Goal: Transaction & Acquisition: Book appointment/travel/reservation

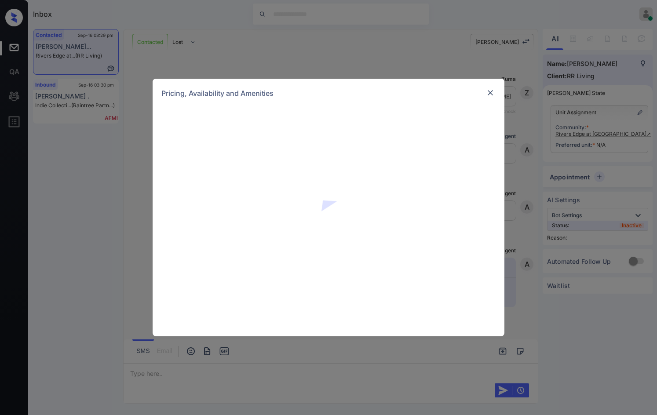
scroll to position [642, 0]
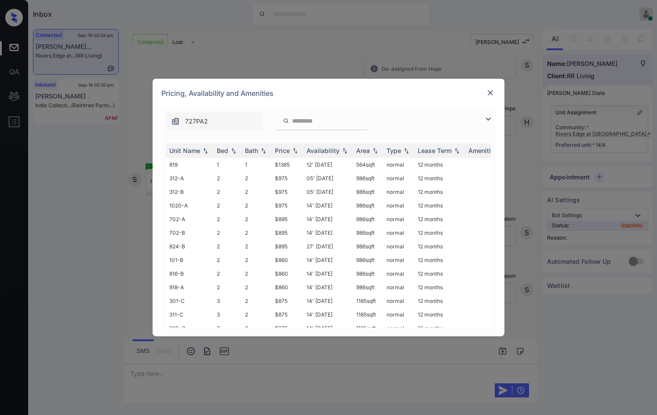
click at [485, 117] on img at bounding box center [488, 119] width 11 height 11
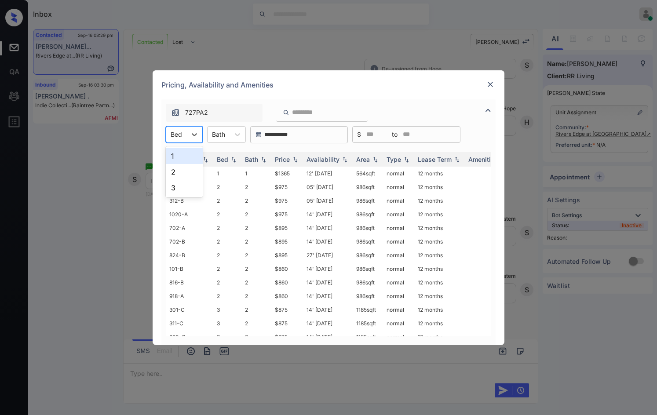
click at [181, 131] on div at bounding box center [176, 134] width 11 height 9
click at [177, 168] on div "2" at bounding box center [184, 172] width 37 height 16
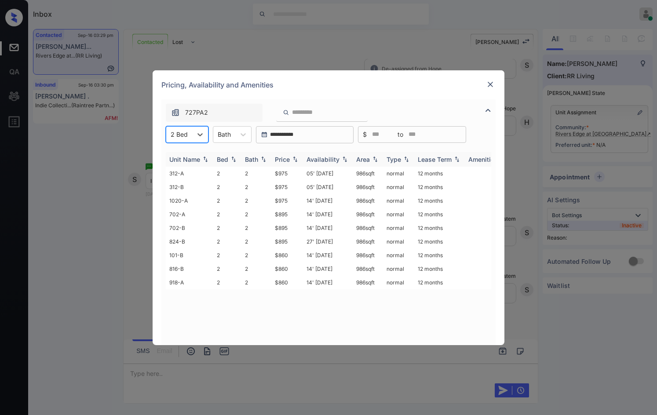
click at [302, 158] on th "Price" at bounding box center [288, 159] width 32 height 15
drag, startPoint x: 270, startPoint y: 171, endPoint x: 290, endPoint y: 171, distance: 19.8
click at [290, 171] on tr "101-B 2 2 $860 14' Aug 25 986 sqft normal 12 months" at bounding box center [396, 174] width 460 height 14
copy tr "$860"
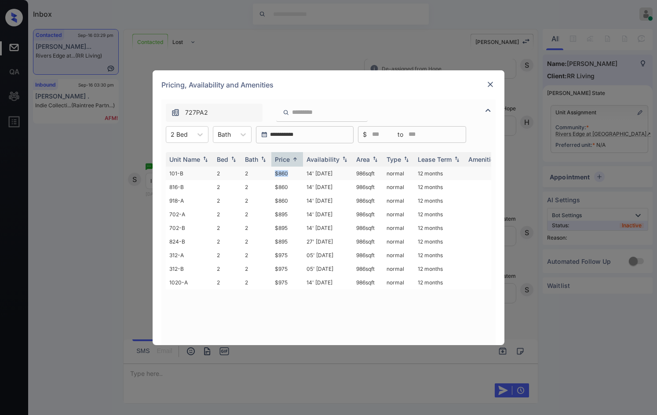
click at [292, 173] on td "$860" at bounding box center [288, 174] width 32 height 14
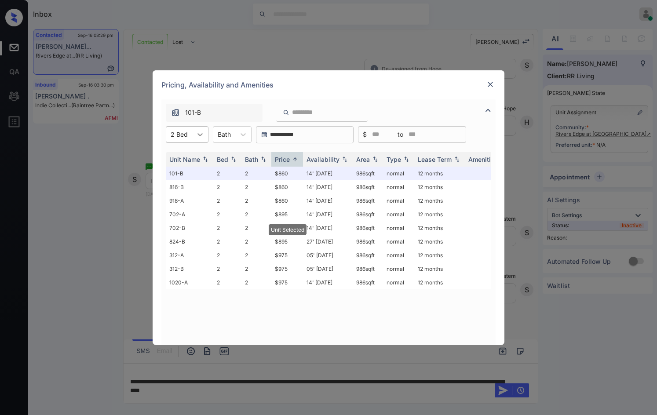
click at [199, 135] on icon at bounding box center [200, 134] width 9 height 9
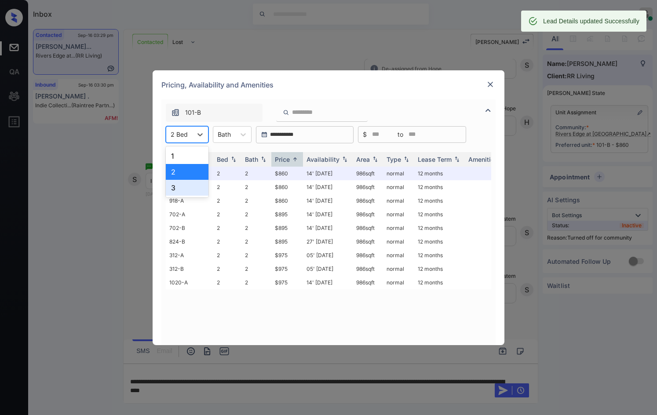
click at [193, 183] on div "3" at bounding box center [187, 188] width 43 height 16
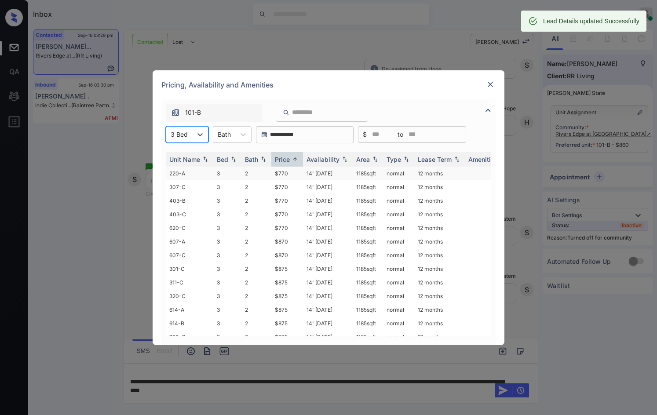
click at [292, 173] on td "$770" at bounding box center [288, 174] width 32 height 14
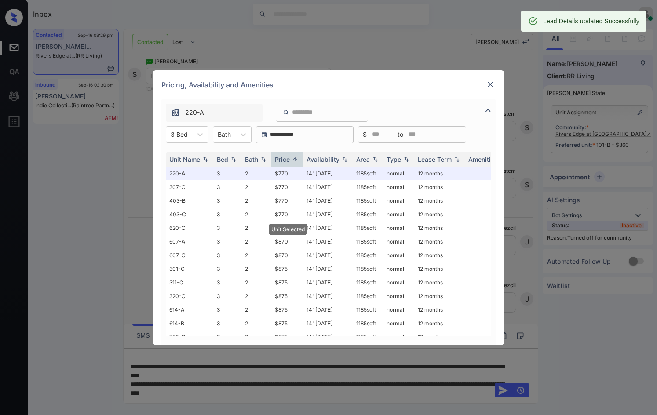
scroll to position [756, 0]
click at [495, 86] on div "Pricing, Availability and Amenities" at bounding box center [329, 84] width 352 height 29
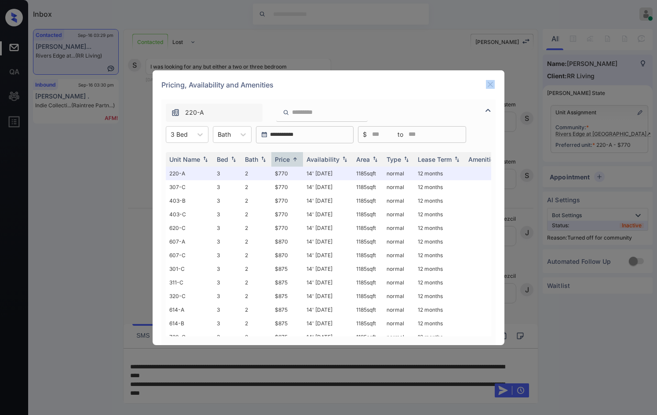
click at [493, 87] on img at bounding box center [490, 84] width 9 height 9
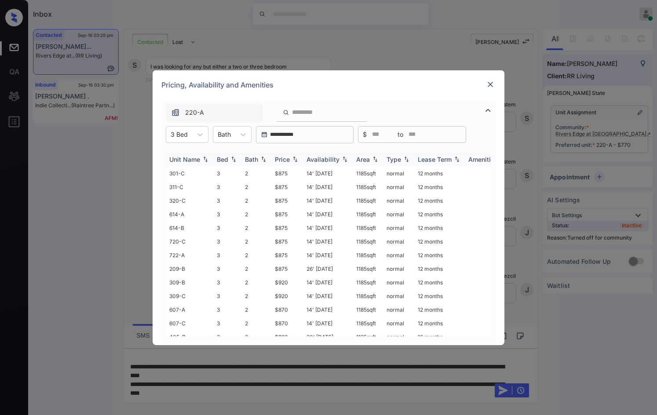
click at [296, 160] on img at bounding box center [295, 159] width 9 height 6
click at [296, 160] on img at bounding box center [295, 159] width 9 height 7
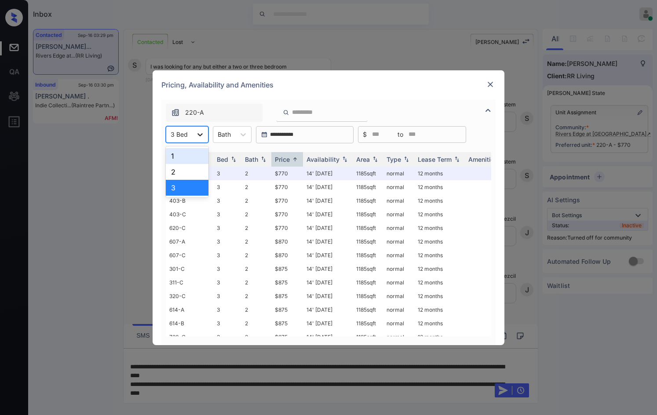
click at [197, 134] on icon at bounding box center [200, 134] width 9 height 9
click at [197, 174] on div "2" at bounding box center [187, 172] width 43 height 16
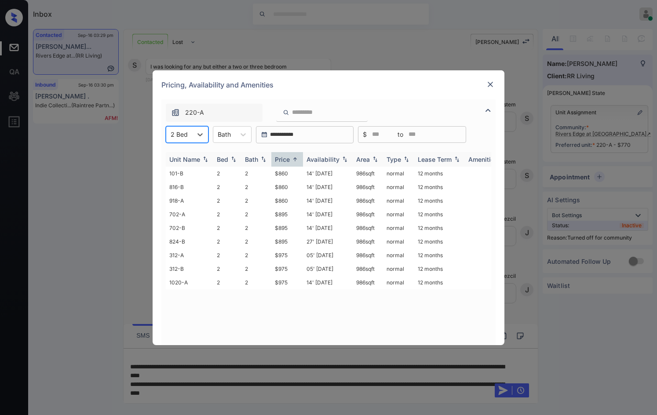
click at [300, 161] on img at bounding box center [295, 159] width 9 height 7
click at [300, 161] on img at bounding box center [295, 159] width 9 height 6
click at [289, 162] on div "Price" at bounding box center [282, 159] width 15 height 7
click at [486, 86] on img at bounding box center [490, 84] width 9 height 9
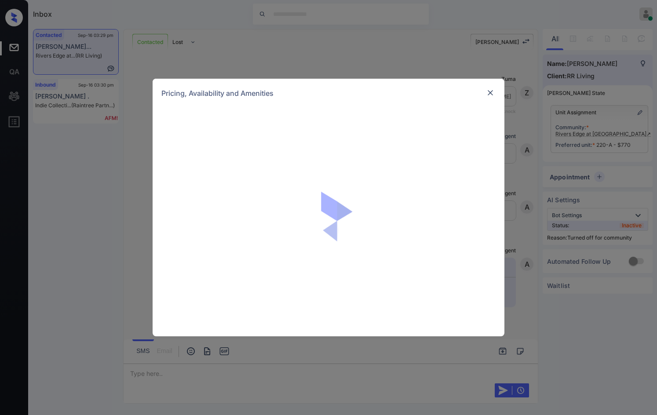
scroll to position [756, 0]
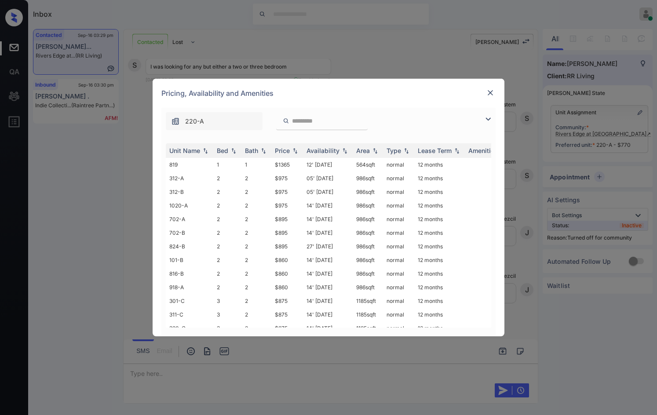
click at [486, 116] on img at bounding box center [488, 119] width 11 height 11
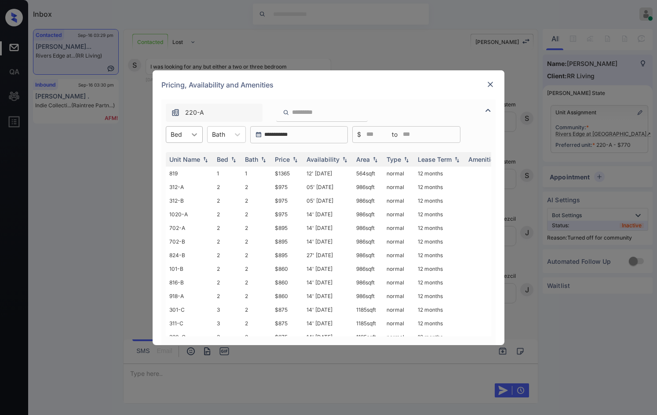
click at [195, 137] on icon at bounding box center [194, 134] width 9 height 9
click at [193, 173] on div "2" at bounding box center [184, 172] width 37 height 16
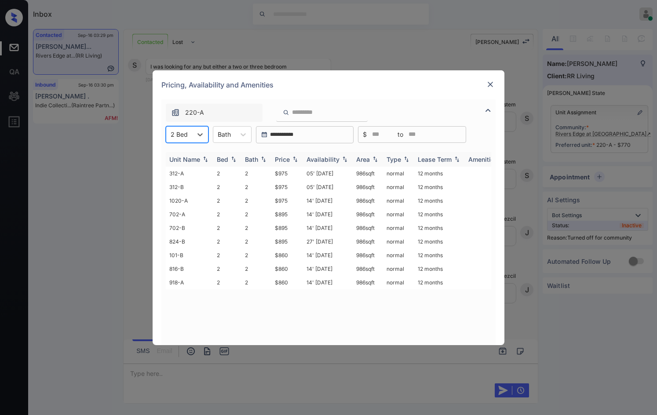
click at [297, 163] on th "Price" at bounding box center [288, 159] width 32 height 15
click at [302, 162] on th "Price" at bounding box center [288, 159] width 32 height 15
click at [301, 162] on th "Price" at bounding box center [288, 159] width 32 height 15
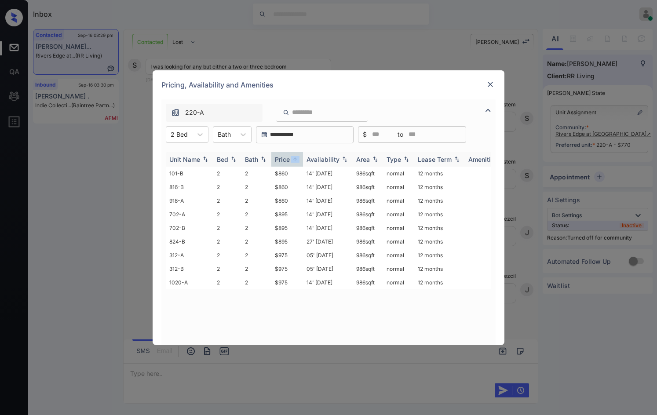
click at [301, 162] on th "Price" at bounding box center [288, 159] width 32 height 15
click at [300, 162] on th "Price" at bounding box center [288, 159] width 32 height 15
click at [298, 161] on img at bounding box center [295, 159] width 9 height 7
drag, startPoint x: 277, startPoint y: 173, endPoint x: 289, endPoint y: 173, distance: 11.9
click at [288, 173] on tr "101-B 2 2 $860 14' [DATE] 986 sqft normal 12 months" at bounding box center [396, 174] width 460 height 14
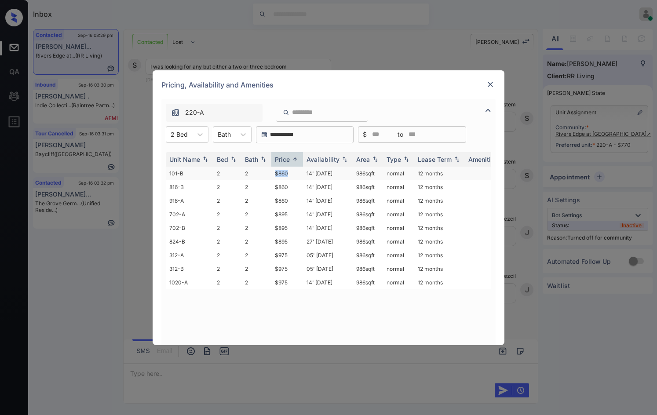
click at [292, 173] on td "$860" at bounding box center [288, 174] width 32 height 14
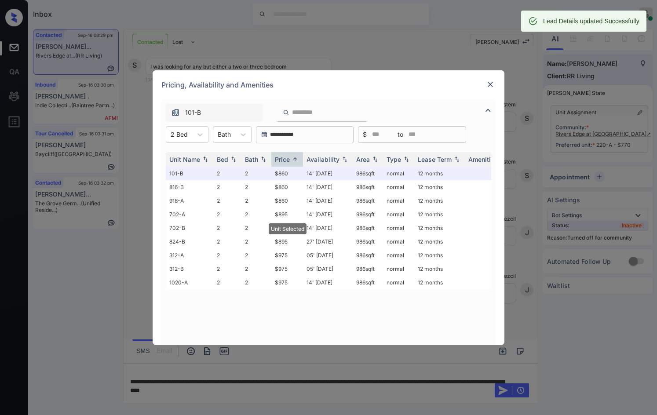
click at [487, 82] on img at bounding box center [490, 84] width 9 height 9
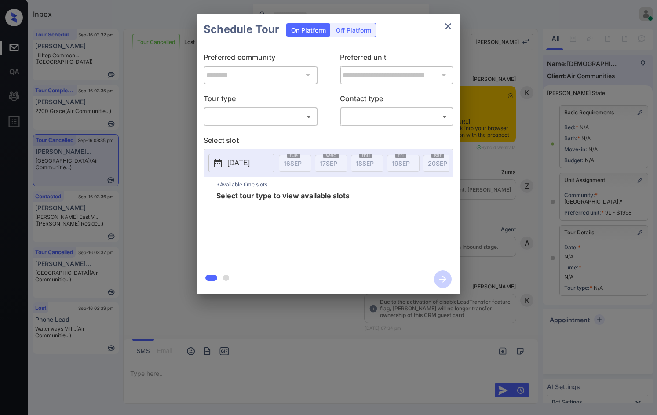
scroll to position [3467, 0]
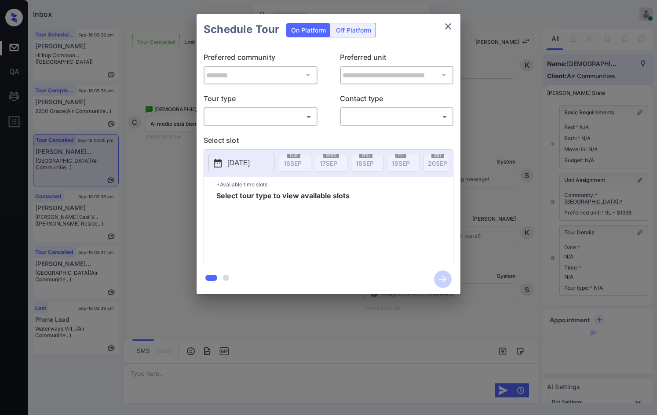
click at [293, 119] on body "Inbox Jezcil Usanastre Online Set yourself offline Set yourself on break Profil…" at bounding box center [328, 207] width 657 height 415
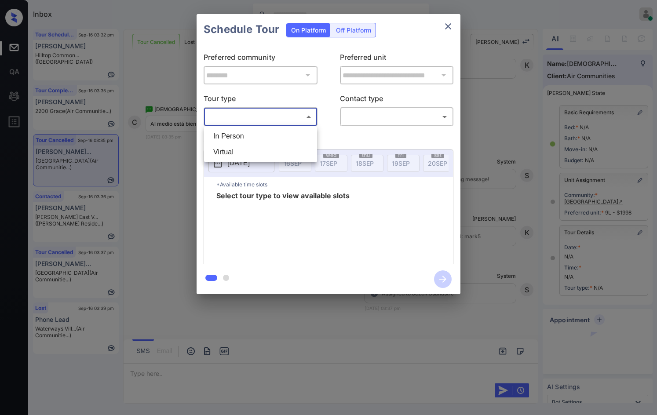
click at [281, 132] on li "In Person" at bounding box center [260, 137] width 109 height 16
type input "********"
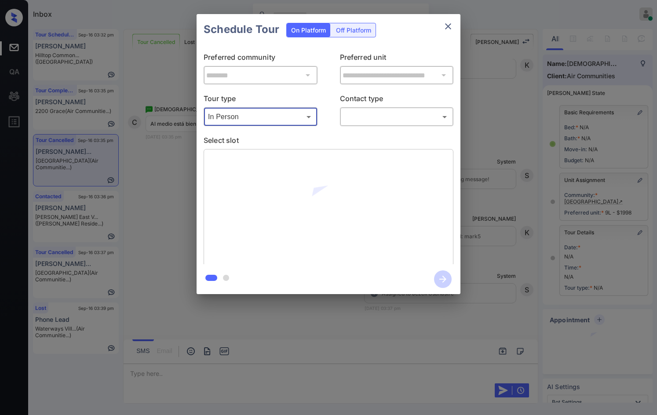
click at [343, 117] on body "Inbox Jezcil Usanastre Online Set yourself offline Set yourself on break Profil…" at bounding box center [328, 207] width 657 height 415
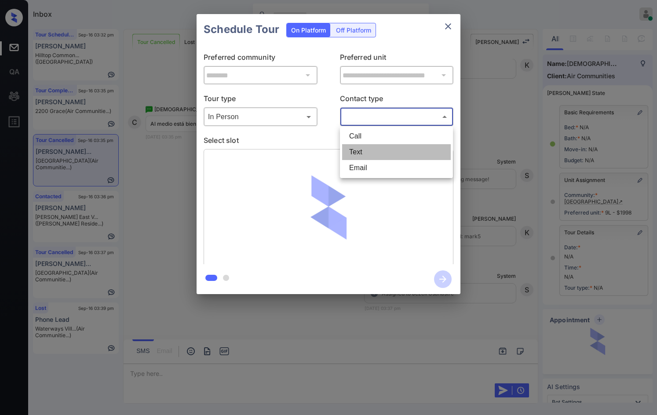
click at [366, 154] on li "Text" at bounding box center [396, 152] width 109 height 16
type input "****"
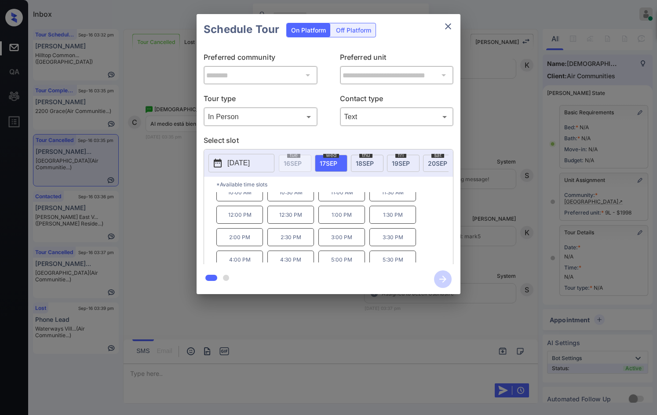
scroll to position [0, 0]
drag, startPoint x: 328, startPoint y: 207, endPoint x: 359, endPoint y: 207, distance: 30.8
click at [359, 207] on p "11:00 AM" at bounding box center [342, 201] width 47 height 18
copy p "11:00 AM"
click at [377, 206] on p "11:30 AM" at bounding box center [393, 201] width 47 height 18
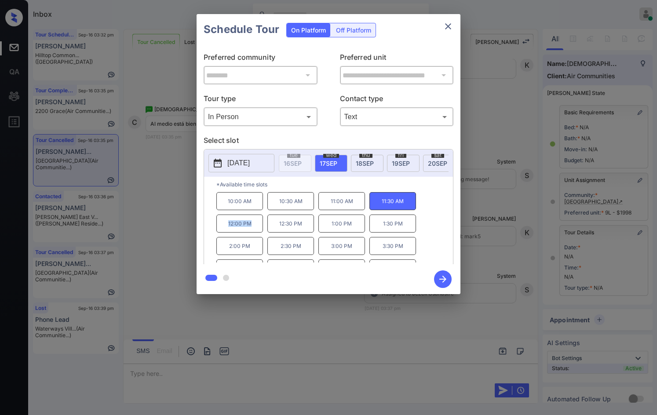
drag, startPoint x: 224, startPoint y: 228, endPoint x: 251, endPoint y: 231, distance: 27.8
click at [251, 231] on p "12:00 PM" at bounding box center [240, 224] width 47 height 18
click at [324, 207] on p "11:00 AM" at bounding box center [342, 201] width 47 height 18
drag, startPoint x: 324, startPoint y: 207, endPoint x: 277, endPoint y: 207, distance: 46.6
click at [354, 208] on p "11:00 AM" at bounding box center [342, 201] width 47 height 18
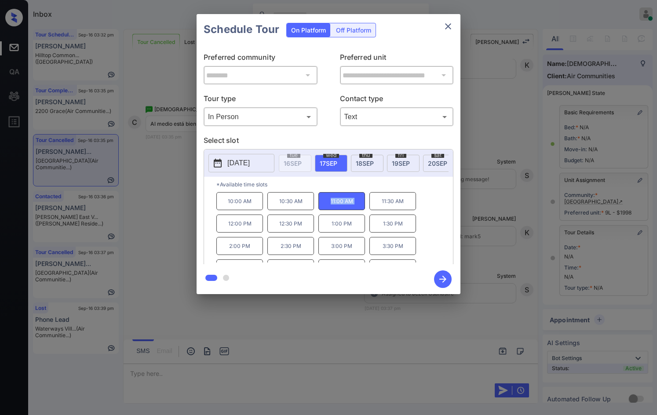
copy p "11:00 AM"
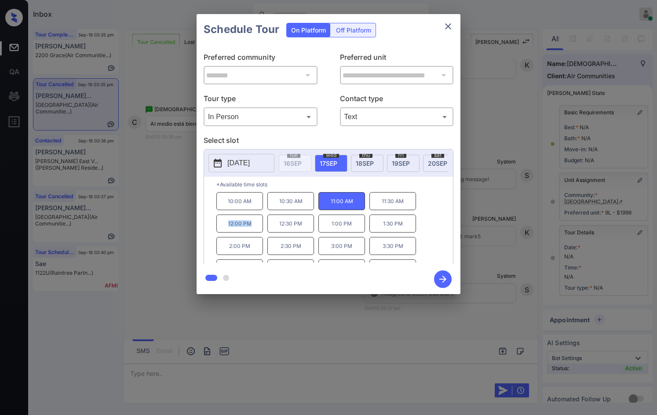
drag, startPoint x: 219, startPoint y: 226, endPoint x: 243, endPoint y: 230, distance: 24.5
click at [251, 231] on p "12:00 PM" at bounding box center [240, 224] width 47 height 18
copy p "12:00 PM"
drag, startPoint x: 275, startPoint y: 230, endPoint x: 319, endPoint y: 231, distance: 44.0
click at [319, 231] on div "10:00 AM 10:30 AM 11:00 AM 11:30 AM 12:00 PM 12:30 PM 1:00 PM 1:30 PM 2:00 PM 2…" at bounding box center [335, 227] width 237 height 70
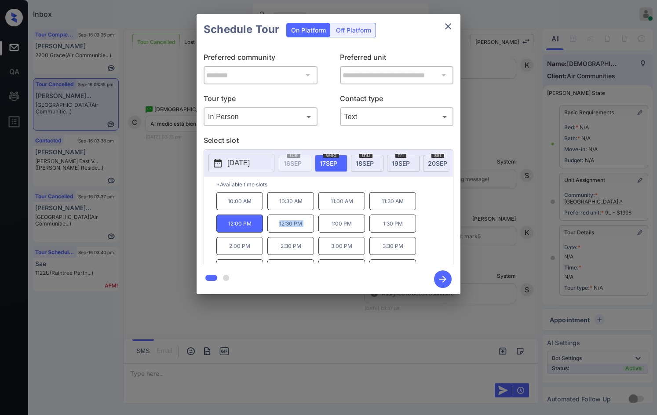
copy p "12:30 PM"
click at [174, 213] on div "**********" at bounding box center [328, 154] width 657 height 308
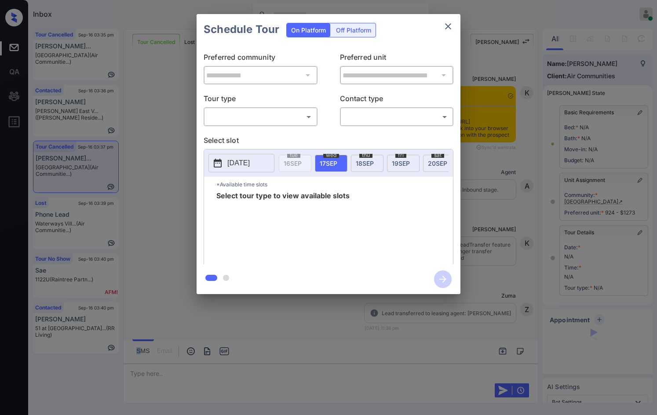
scroll to position [2236, 0]
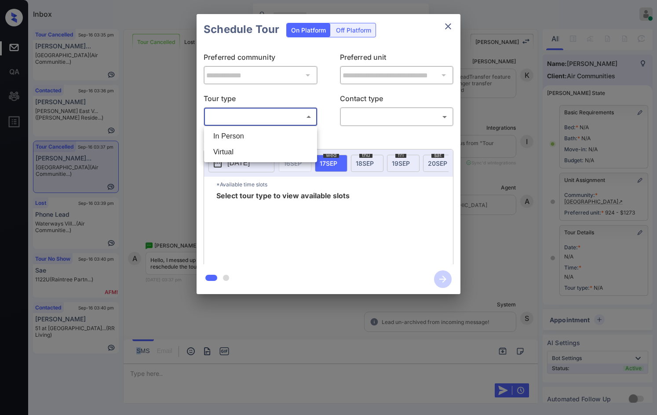
click at [278, 124] on body "Inbox Jezcil Usanastre Online Set yourself offline Set yourself on break Profil…" at bounding box center [328, 207] width 657 height 415
click at [276, 136] on li "In Person" at bounding box center [260, 137] width 109 height 16
type input "********"
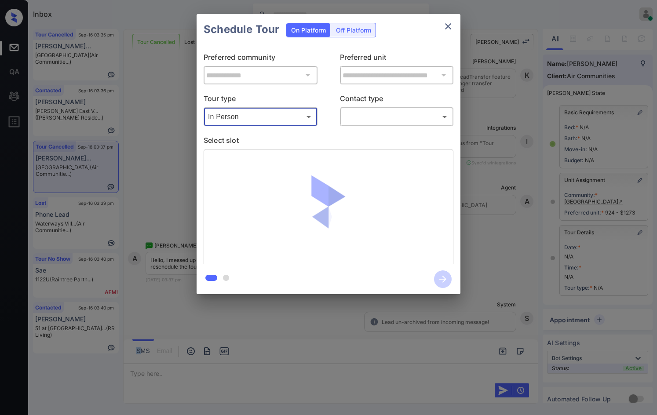
click at [356, 116] on body "Inbox Jezcil Usanastre Online Set yourself offline Set yourself on break Profil…" at bounding box center [328, 207] width 657 height 415
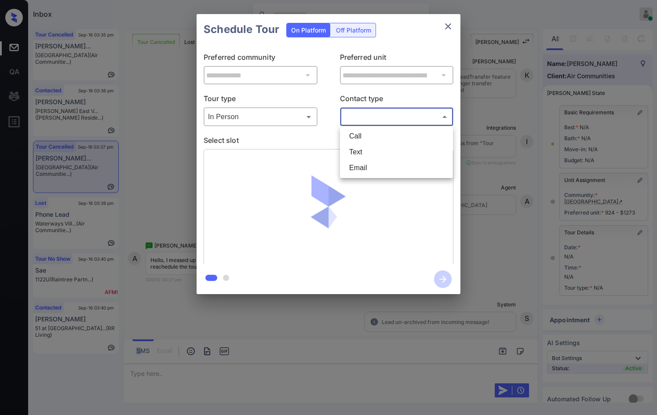
click at [362, 150] on li "Text" at bounding box center [396, 152] width 109 height 16
type input "****"
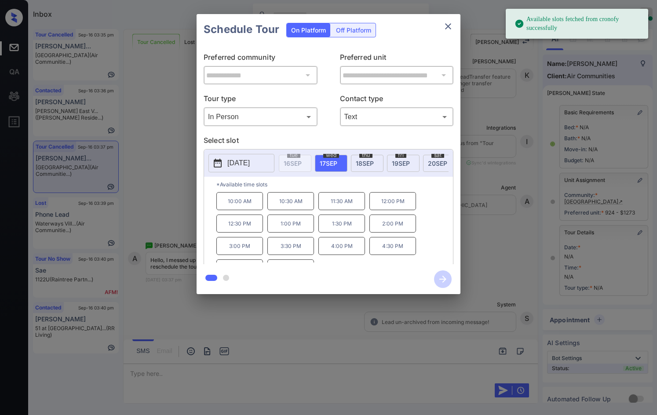
click at [394, 162] on span "19 SEP" at bounding box center [401, 163] width 18 height 7
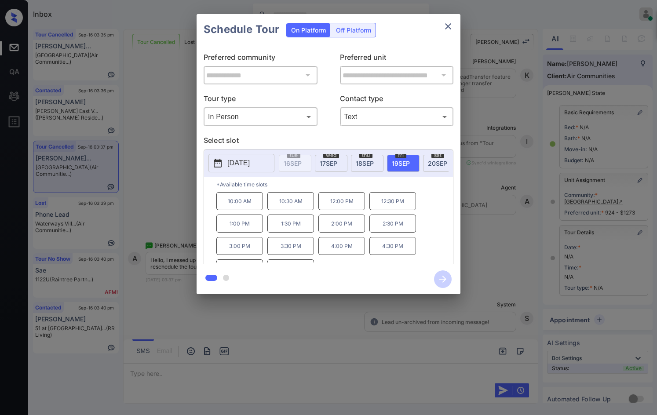
click at [366, 163] on span "18 SEP" at bounding box center [365, 163] width 18 height 7
drag, startPoint x: 225, startPoint y: 203, endPoint x: 250, endPoint y: 204, distance: 24.7
click at [249, 204] on p "10:00 AM" at bounding box center [240, 201] width 47 height 18
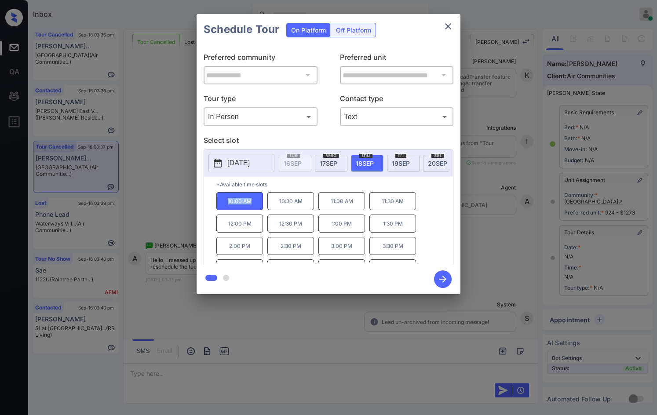
drag, startPoint x: 253, startPoint y: 206, endPoint x: 221, endPoint y: 204, distance: 32.6
click at [221, 204] on p "10:00 AM" at bounding box center [240, 201] width 47 height 18
copy p "10:00 AM"
drag, startPoint x: 378, startPoint y: 259, endPoint x: 422, endPoint y: 256, distance: 44.6
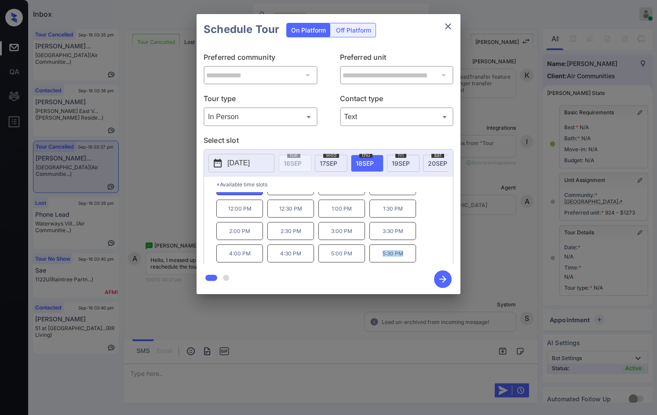
click at [422, 256] on div "10:00 AM 10:30 AM 11:00 AM 11:30 AM 12:00 PM 12:30 PM 1:00 PM 1:30 PM 2:00 PM 2…" at bounding box center [335, 227] width 237 height 70
copy p "5:30 PM"
click at [132, 194] on div "**********" at bounding box center [328, 154] width 657 height 308
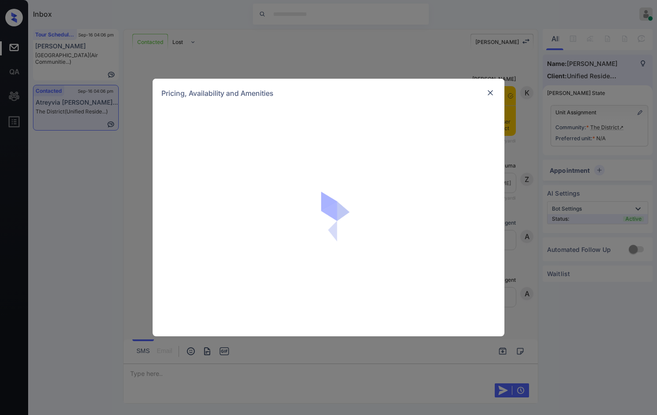
scroll to position [611, 0]
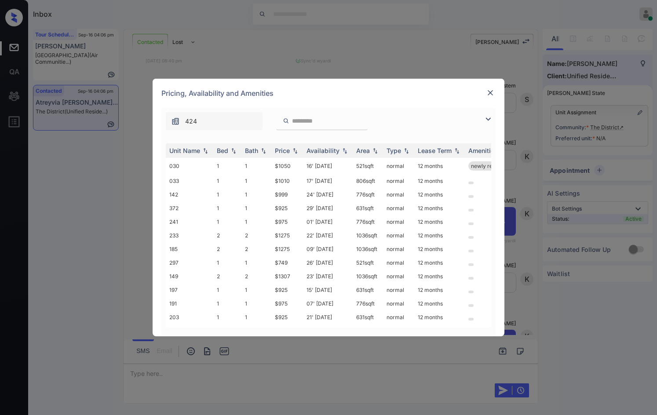
click at [491, 117] on img at bounding box center [488, 119] width 11 height 11
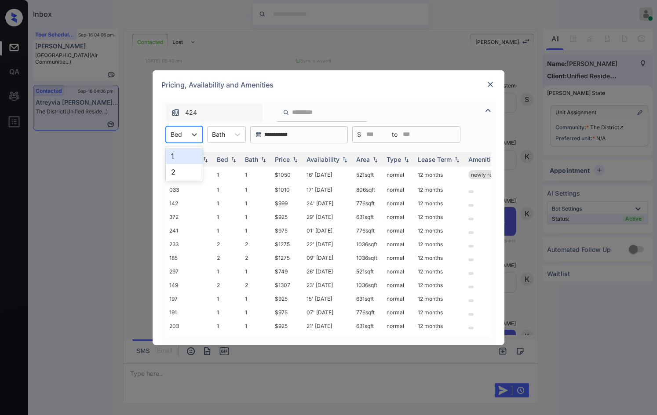
click at [178, 140] on div "Bed" at bounding box center [176, 134] width 20 height 13
drag, startPoint x: 182, startPoint y: 168, endPoint x: 220, endPoint y: 164, distance: 38.5
click at [182, 168] on div "2" at bounding box center [184, 172] width 37 height 16
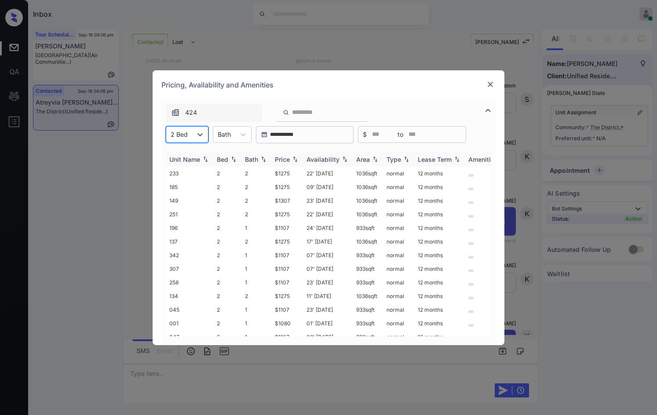
click at [296, 158] on img at bounding box center [295, 159] width 9 height 6
click at [296, 158] on img at bounding box center [295, 159] width 9 height 7
drag, startPoint x: 273, startPoint y: 175, endPoint x: 302, endPoint y: 176, distance: 28.6
click at [302, 176] on td "$1010" at bounding box center [288, 174] width 32 height 14
click at [301, 176] on td "$1010" at bounding box center [288, 174] width 32 height 14
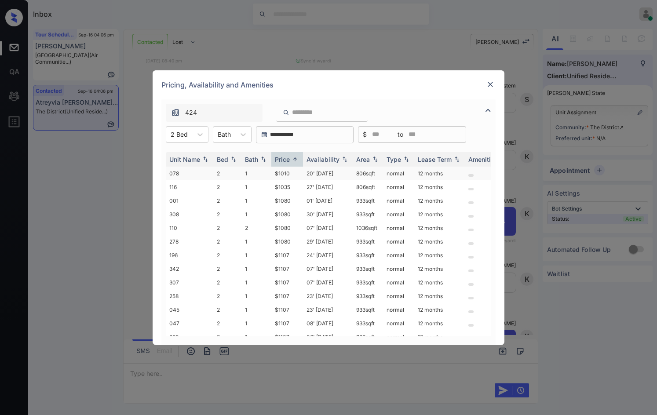
click at [301, 176] on td "$1010" at bounding box center [288, 174] width 32 height 14
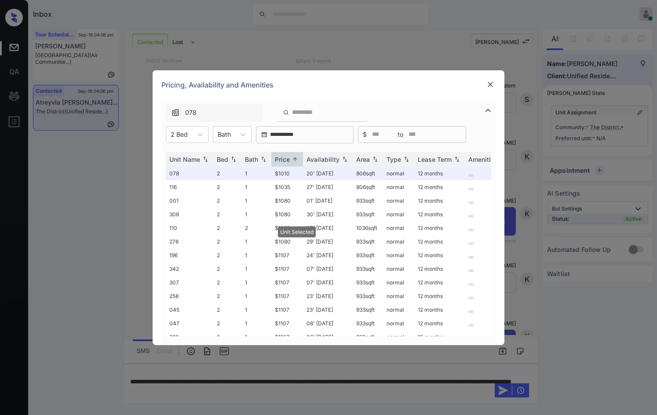
click at [490, 83] on img at bounding box center [490, 84] width 9 height 9
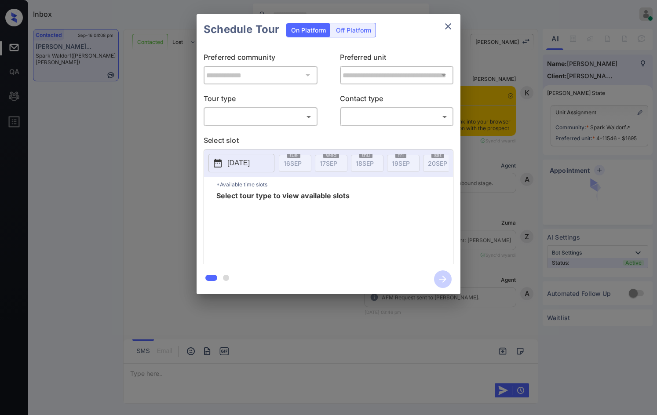
scroll to position [1952, 0]
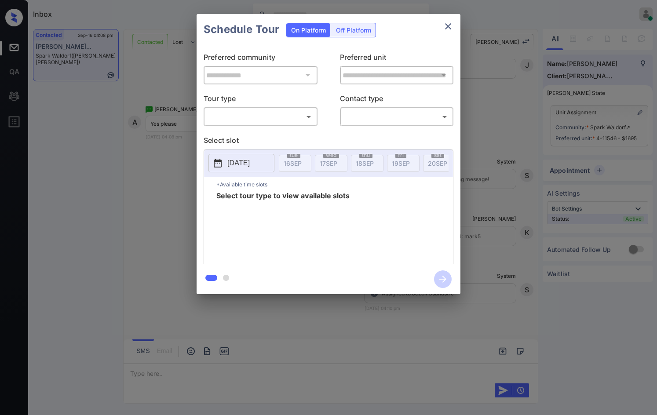
click at [271, 111] on body "Inbox Jezcil Usanastre Online Set yourself offline Set yourself on break Profil…" at bounding box center [328, 207] width 657 height 415
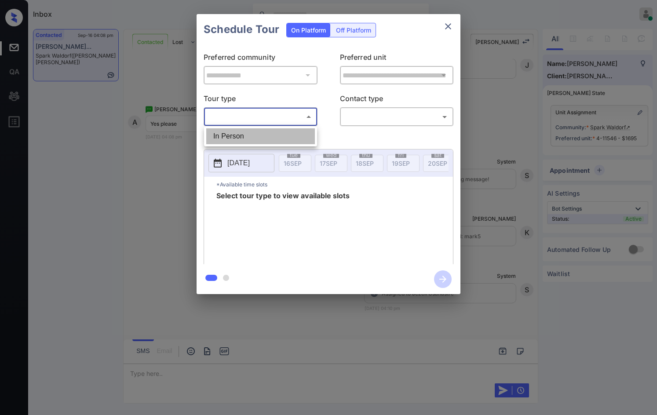
click at [272, 144] on li "In Person" at bounding box center [260, 137] width 109 height 16
type input "********"
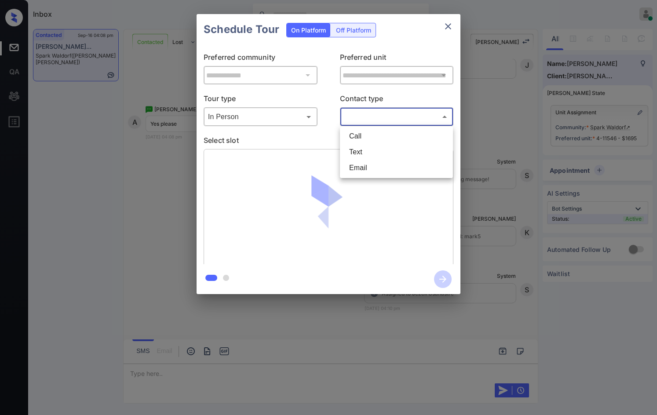
click at [383, 123] on body "Inbox Jezcil Usanastre Online Set yourself offline Set yourself on break Profil…" at bounding box center [328, 207] width 657 height 415
click at [397, 154] on li "Text" at bounding box center [396, 152] width 109 height 16
type input "****"
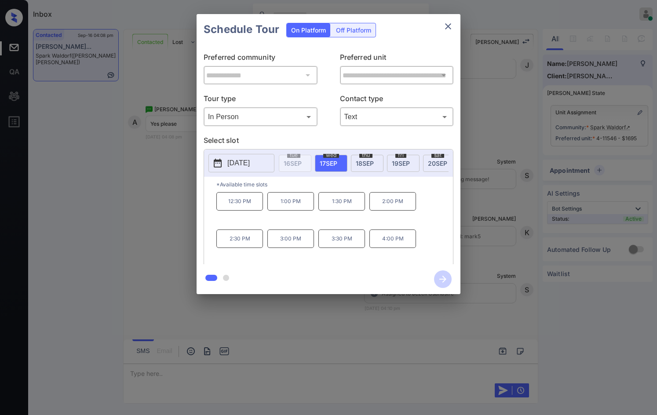
click at [432, 162] on span "20 SEP" at bounding box center [437, 163] width 19 height 7
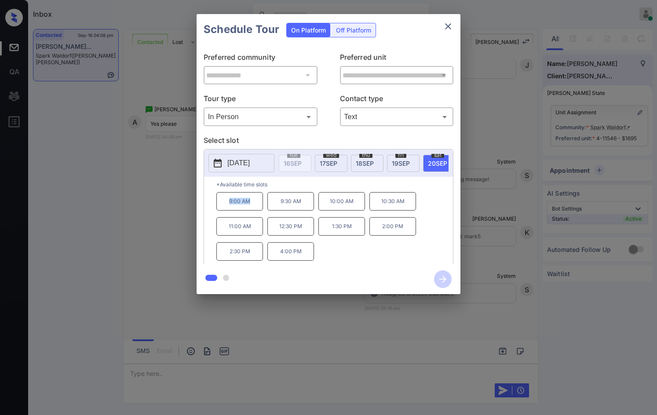
drag, startPoint x: 237, startPoint y: 206, endPoint x: 251, endPoint y: 206, distance: 13.6
click at [251, 206] on p "9:00 AM" at bounding box center [240, 201] width 47 height 18
copy p "9:00 AM"
drag, startPoint x: 278, startPoint y: 255, endPoint x: 304, endPoint y: 255, distance: 25.5
click at [304, 255] on p "4:00 PM" at bounding box center [291, 251] width 47 height 18
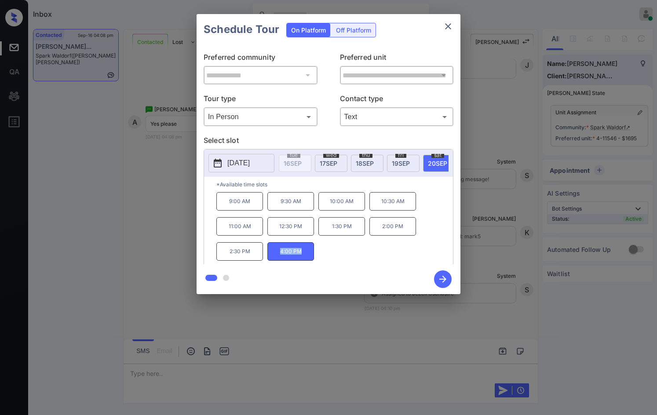
copy p "4:00 PM"
click at [104, 166] on div "**********" at bounding box center [328, 154] width 657 height 308
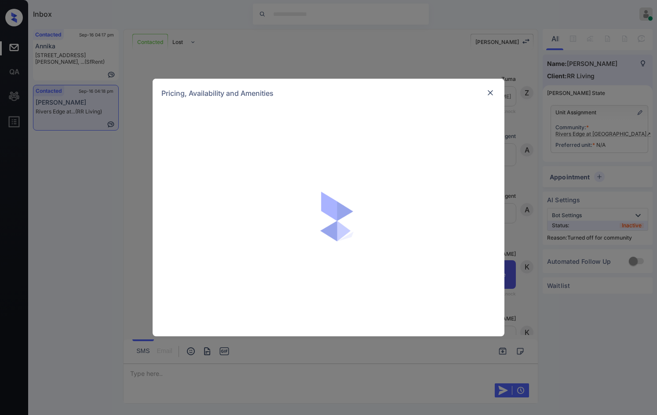
scroll to position [1266, 0]
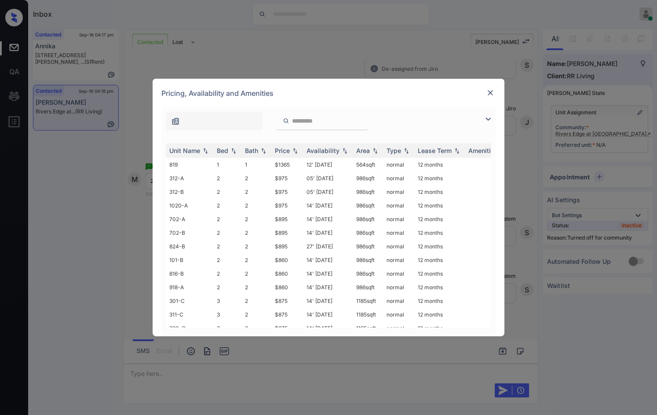
click at [485, 119] on img at bounding box center [488, 119] width 11 height 11
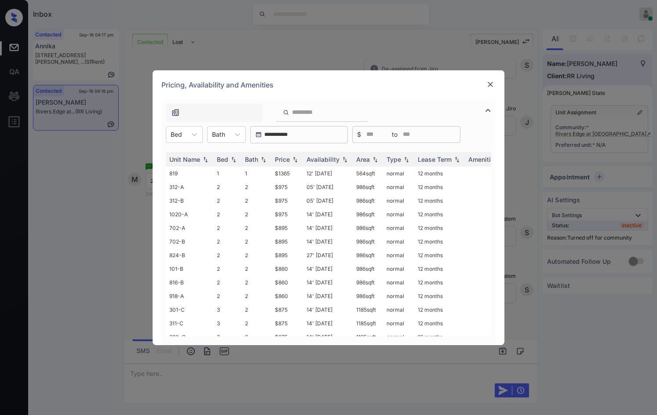
drag, startPoint x: 193, startPoint y: 131, endPoint x: 191, endPoint y: 145, distance: 14.2
click at [192, 131] on icon at bounding box center [194, 134] width 9 height 9
click at [186, 173] on div "2" at bounding box center [184, 172] width 37 height 16
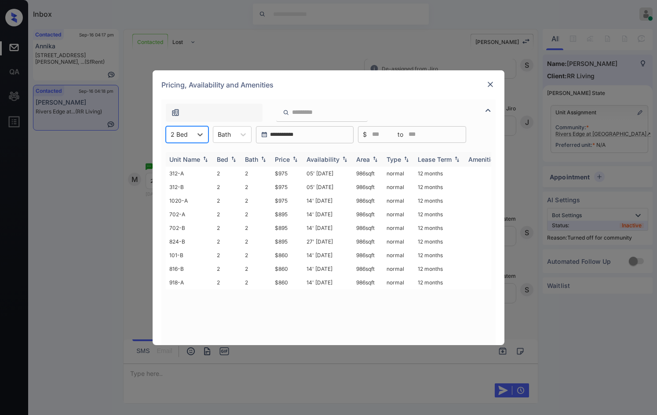
click at [295, 158] on img at bounding box center [295, 159] width 9 height 6
click at [295, 158] on img at bounding box center [295, 159] width 9 height 7
drag, startPoint x: 271, startPoint y: 173, endPoint x: 300, endPoint y: 173, distance: 29.5
click at [300, 173] on tr "101-B 2 2 $860 14' Aug 25 986 sqft normal 12 months" at bounding box center [396, 174] width 460 height 14
click at [300, 173] on td "$860" at bounding box center [288, 174] width 32 height 14
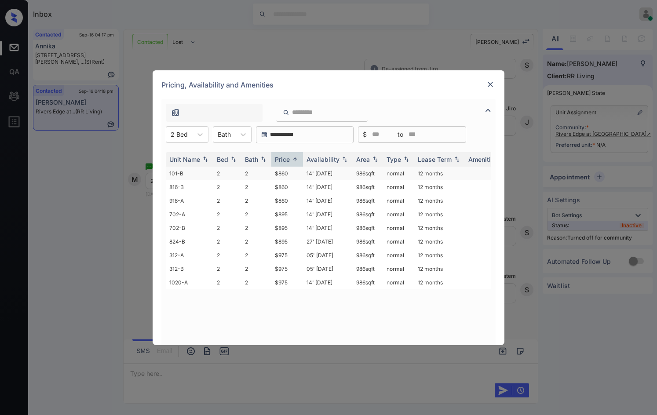
click at [300, 173] on td "$860" at bounding box center [288, 174] width 32 height 14
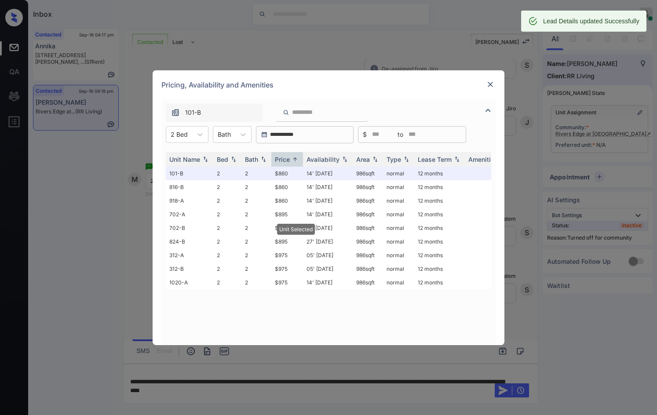
click at [491, 84] on img at bounding box center [490, 84] width 9 height 9
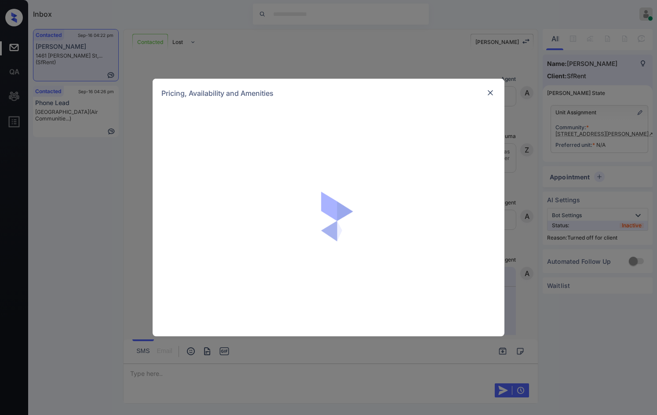
scroll to position [1811, 0]
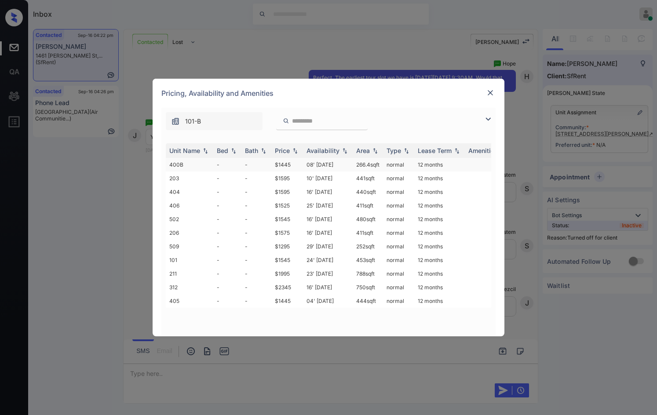
click at [291, 169] on td "$1445" at bounding box center [288, 165] width 32 height 14
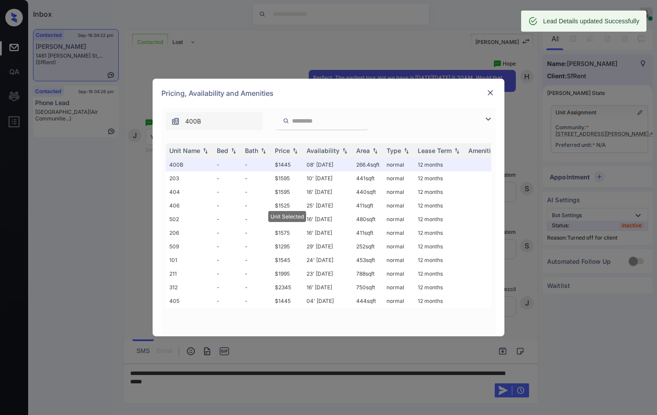
click at [489, 94] on img at bounding box center [490, 92] width 9 height 9
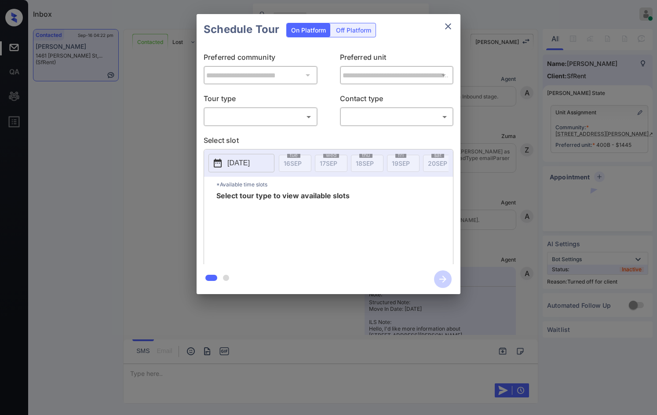
scroll to position [1877, 0]
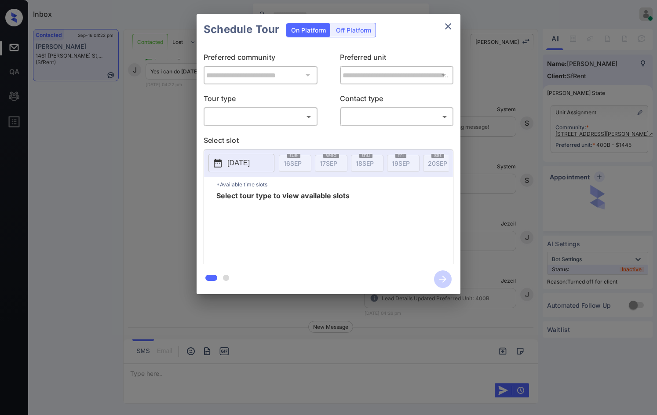
click at [338, 21] on div "On Platform Off Platform" at bounding box center [331, 29] width 90 height 31
click at [346, 31] on div "Off Platform" at bounding box center [354, 30] width 44 height 14
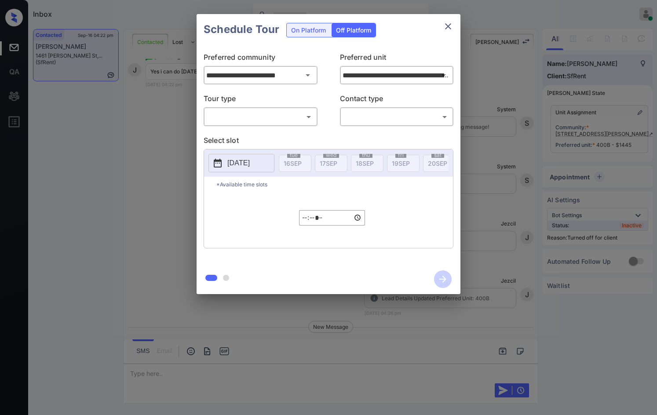
click at [292, 114] on body "Inbox Jezcil Usanastre Online Set yourself offline Set yourself on break Profil…" at bounding box center [328, 207] width 657 height 415
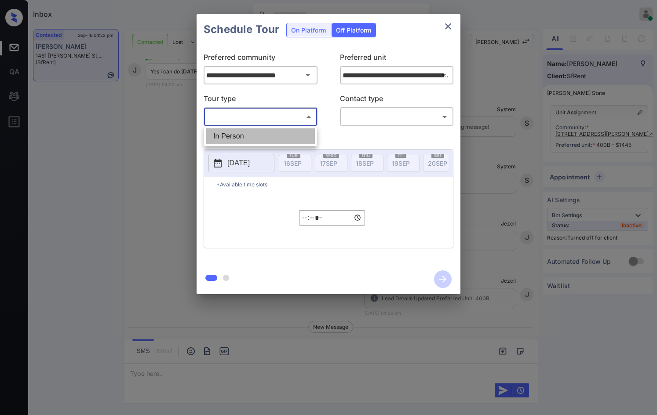
click at [279, 133] on li "In Person" at bounding box center [260, 137] width 109 height 16
type input "********"
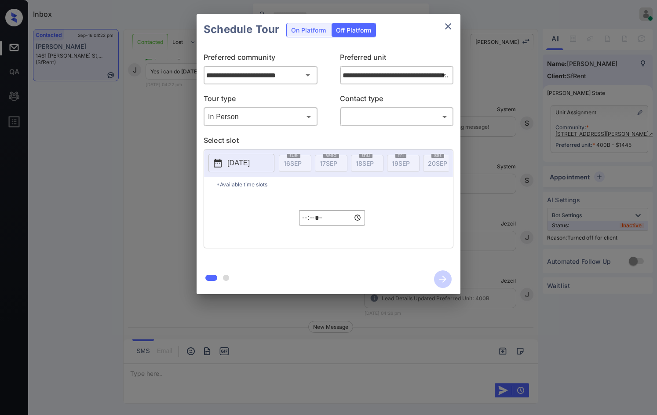
click at [364, 108] on div "​ ​" at bounding box center [397, 116] width 114 height 19
click at [373, 127] on div "**********" at bounding box center [329, 155] width 264 height 220
type input "**********"
click at [373, 123] on body "Inbox Jezcil Usanastre Online Set yourself offline Set yourself on break Profil…" at bounding box center [328, 207] width 657 height 415
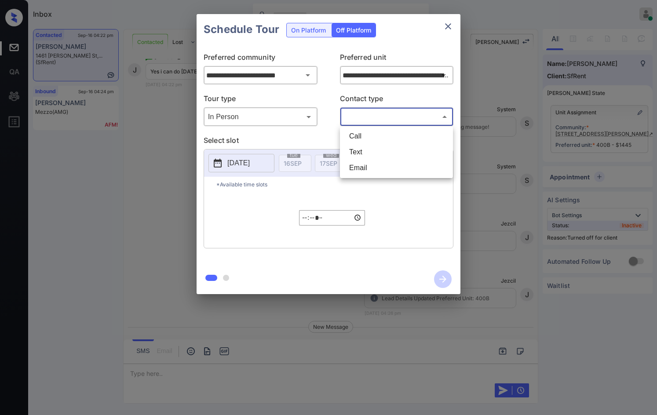
click at [371, 151] on li "Text" at bounding box center [396, 152] width 109 height 16
type input "****"
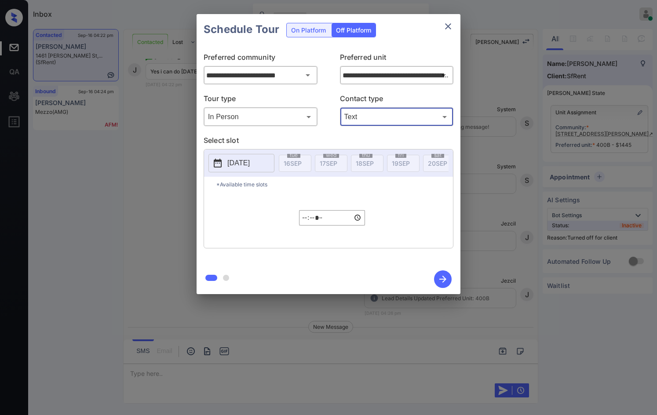
click at [254, 170] on button "[DATE]" at bounding box center [242, 163] width 66 height 18
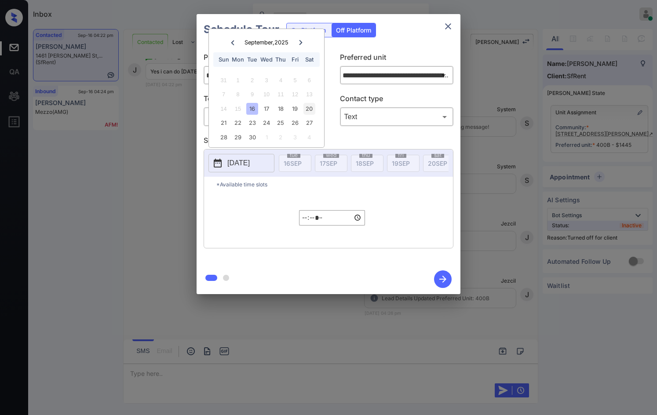
click at [314, 109] on div "20" at bounding box center [310, 109] width 12 height 12
click at [307, 226] on input "*****" at bounding box center [332, 217] width 66 height 15
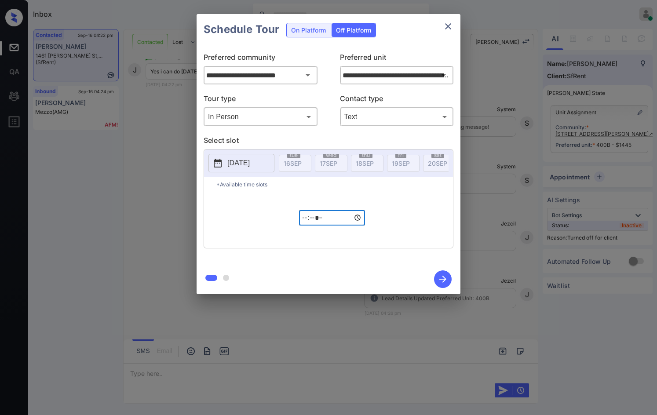
type input "*****"
click at [441, 278] on icon "button" at bounding box center [443, 280] width 18 height 18
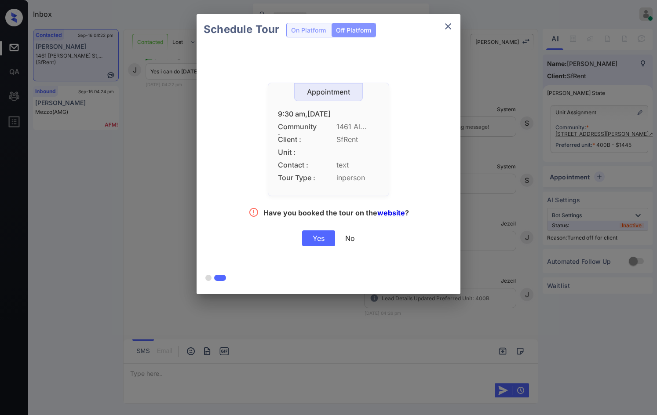
click at [317, 239] on div "Yes" at bounding box center [318, 239] width 33 height 16
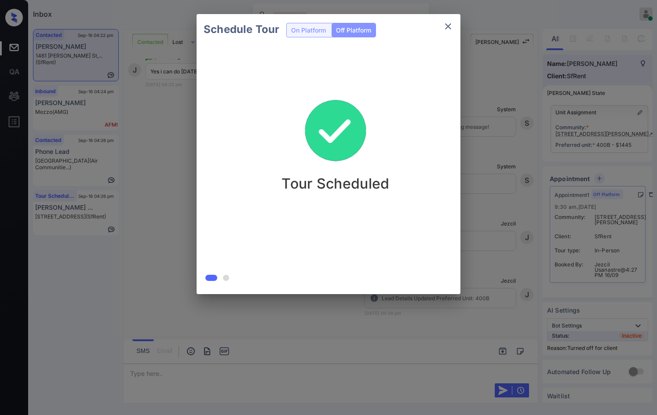
click at [191, 279] on div "Schedule Tour On Platform Off Platform Tour Scheduled" at bounding box center [328, 154] width 657 height 308
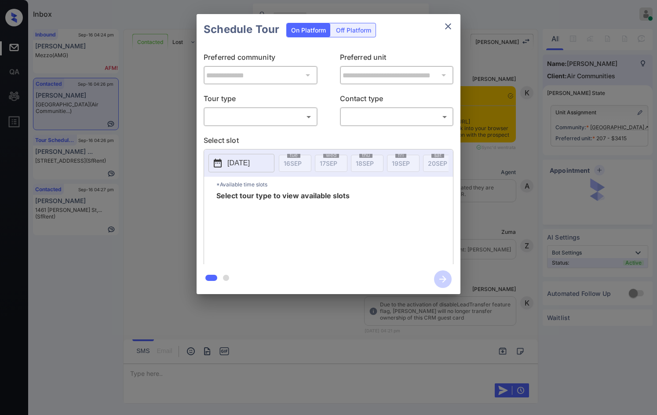
scroll to position [703, 0]
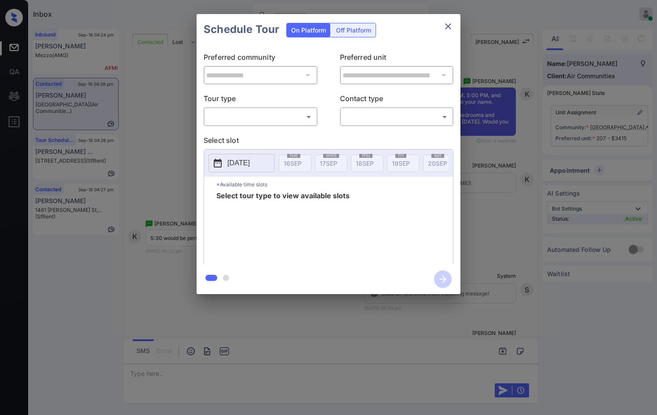
click at [275, 118] on body "Inbox Jezcil Usanastre Online Set yourself offline Set yourself on break Profil…" at bounding box center [328, 207] width 657 height 415
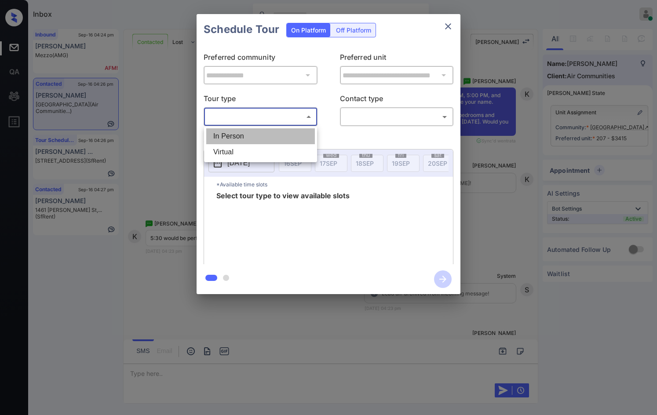
click at [268, 129] on li "In Person" at bounding box center [260, 137] width 109 height 16
type input "********"
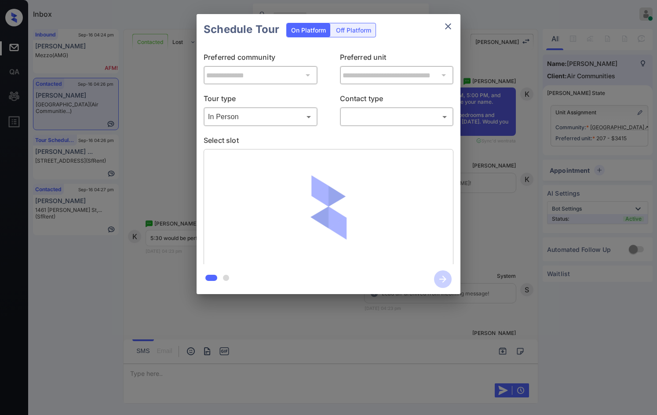
click at [401, 109] on div "​ ​" at bounding box center [397, 116] width 114 height 19
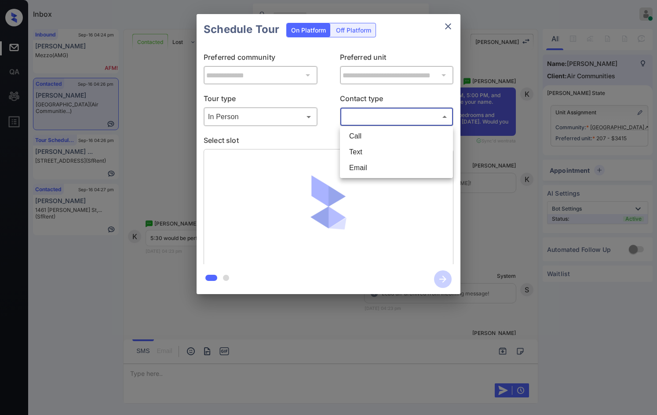
drag, startPoint x: 397, startPoint y: 121, endPoint x: 382, endPoint y: 134, distance: 20.2
click at [395, 120] on body "Inbox Jezcil Usanastre Online Set yourself offline Set yourself on break Profil…" at bounding box center [328, 207] width 657 height 415
click at [372, 154] on li "Text" at bounding box center [396, 152] width 109 height 16
type input "****"
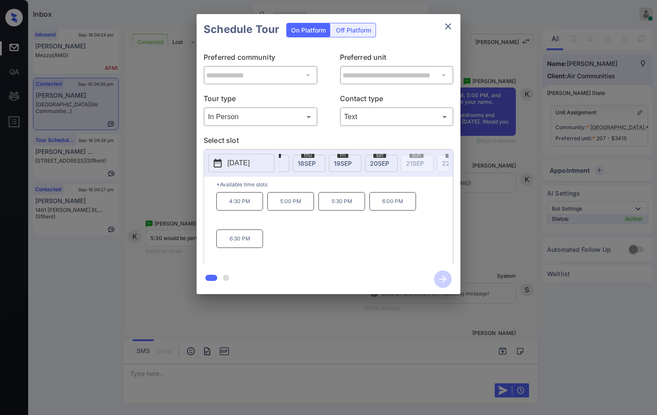
scroll to position [0, 0]
click at [174, 204] on div "**********" at bounding box center [328, 154] width 657 height 308
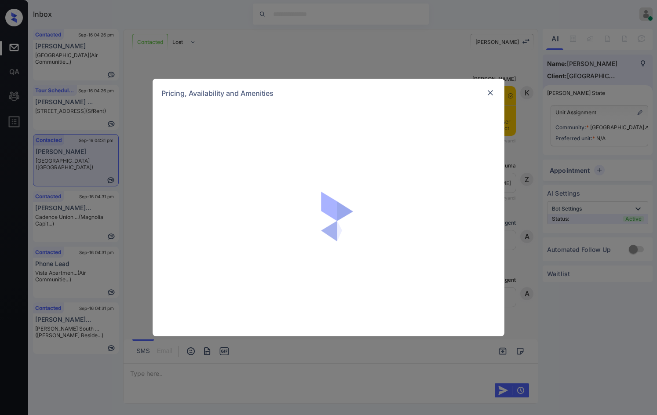
scroll to position [443, 0]
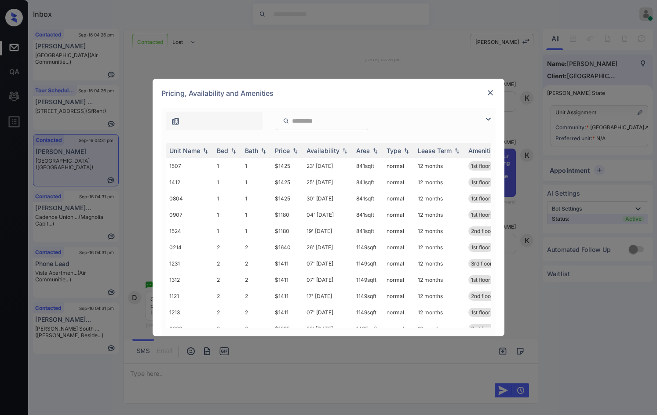
click at [490, 115] on img at bounding box center [488, 119] width 11 height 11
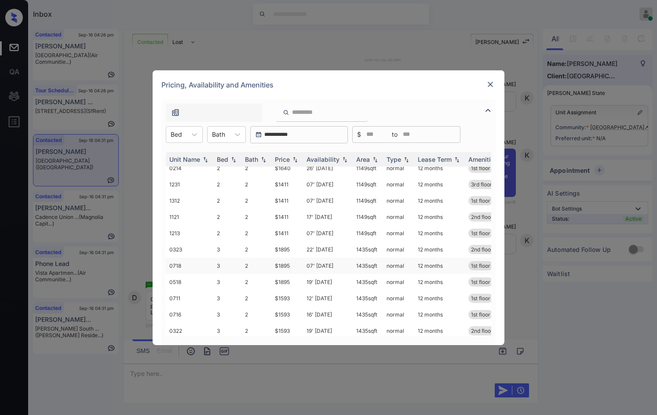
scroll to position [132, 0]
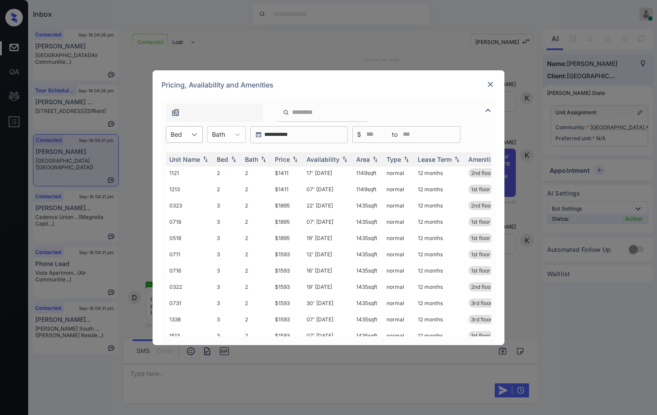
click at [201, 130] on div at bounding box center [195, 135] width 16 height 16
click at [189, 176] on div "2" at bounding box center [184, 172] width 37 height 16
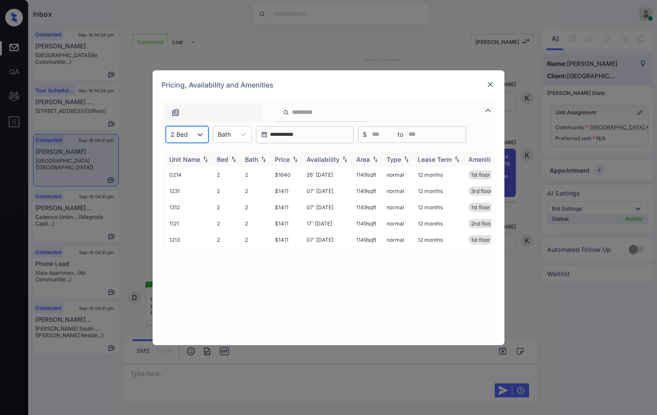
click at [296, 156] on div "Price" at bounding box center [287, 159] width 25 height 7
click at [296, 156] on img at bounding box center [295, 159] width 9 height 7
click at [297, 237] on td "$1640" at bounding box center [288, 240] width 32 height 16
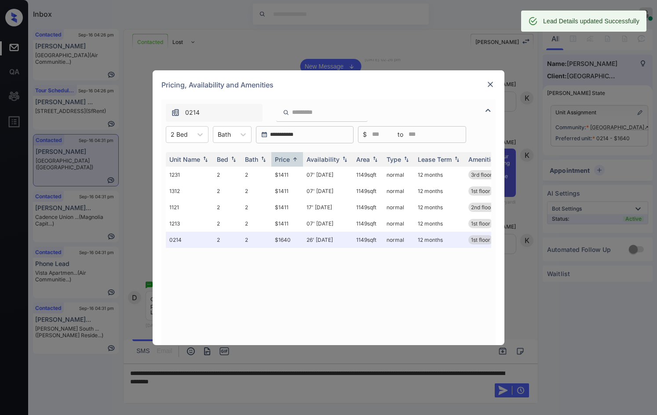
click at [494, 82] on img at bounding box center [490, 84] width 9 height 9
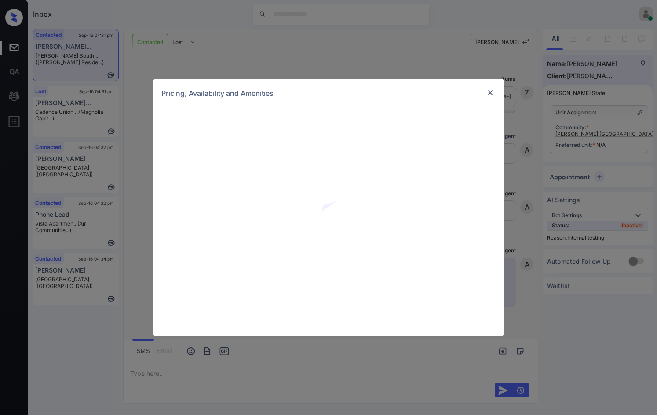
scroll to position [1070, 0]
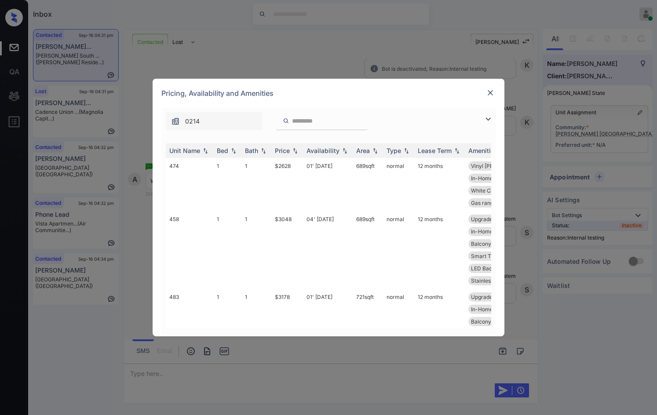
click at [486, 118] on img at bounding box center [488, 119] width 11 height 11
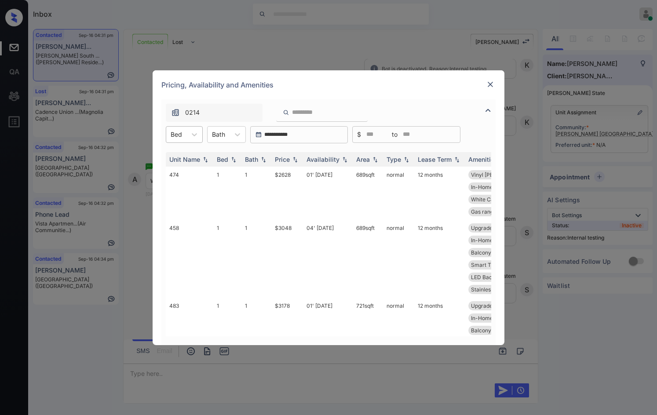
click at [184, 136] on div "Bed" at bounding box center [176, 134] width 20 height 13
click at [186, 160] on div "1" at bounding box center [184, 156] width 37 height 16
click at [299, 158] on img at bounding box center [295, 159] width 9 height 6
click at [299, 158] on img at bounding box center [295, 159] width 9 height 7
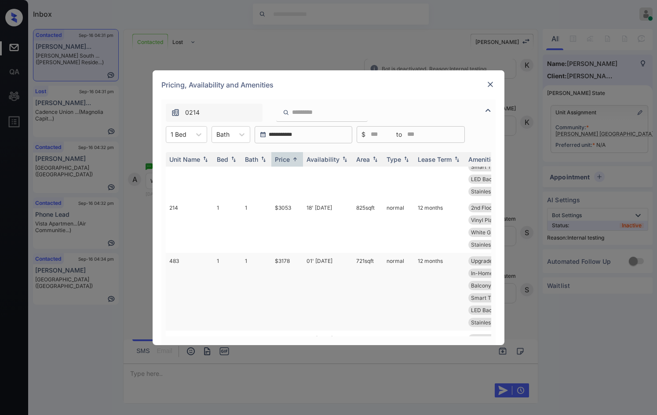
scroll to position [176, 0]
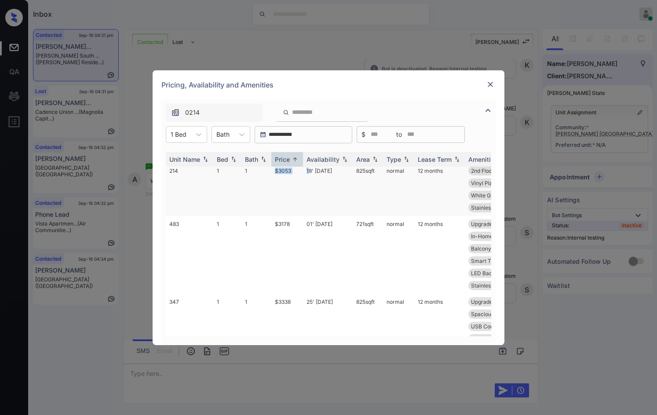
drag, startPoint x: 267, startPoint y: 176, endPoint x: 310, endPoint y: 176, distance: 43.1
click at [310, 176] on tr "214 1 1 $3053 18' Sep 25 825 sqft normal 12 months 2nd Floor Spacious Closet In…" at bounding box center [396, 189] width 460 height 53
click at [310, 176] on td "18' Sep 25" at bounding box center [328, 189] width 50 height 53
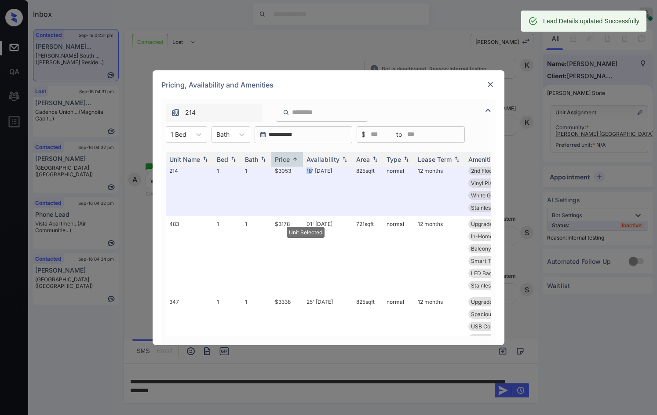
click at [491, 81] on img at bounding box center [490, 84] width 9 height 9
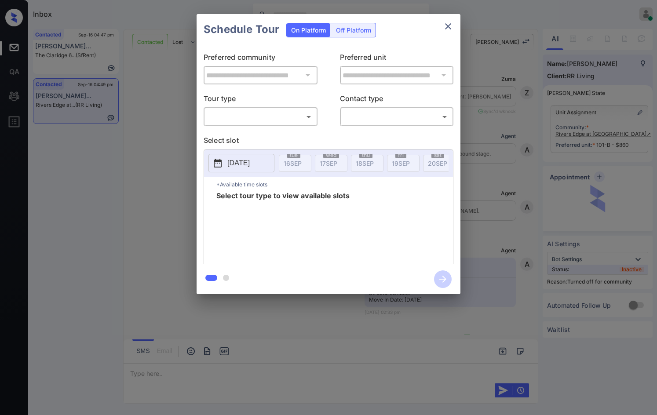
scroll to position [1947, 0]
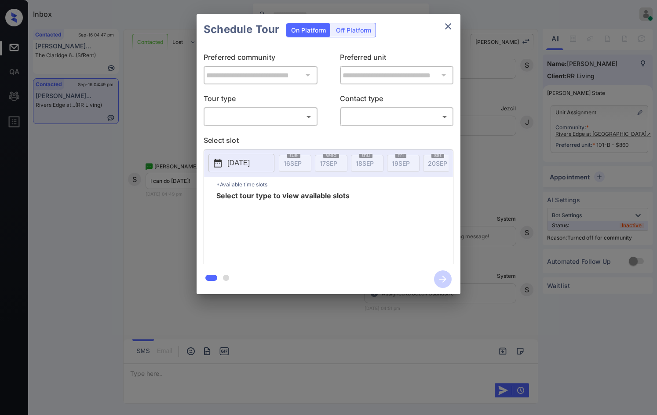
click at [312, 117] on body "Inbox Jezcil Usanastre Online Set yourself offline Set yourself on break Profil…" at bounding box center [328, 207] width 657 height 415
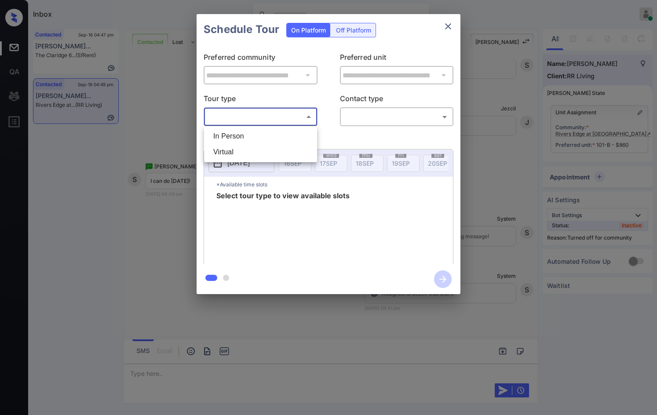
click at [282, 136] on li "In Person" at bounding box center [260, 137] width 109 height 16
type input "********"
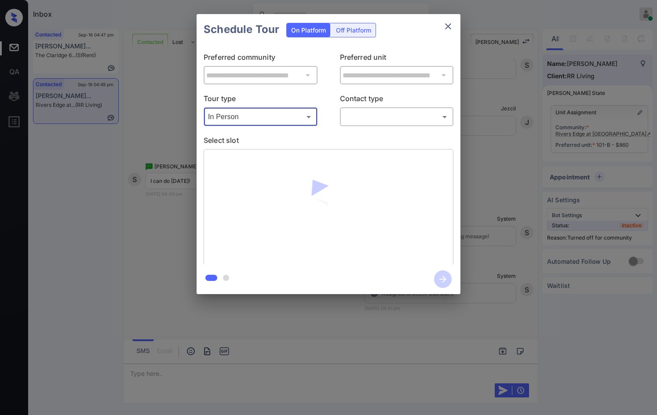
click at [355, 122] on body "Inbox Jezcil Usanastre Online Set yourself offline Set yourself on break Profil…" at bounding box center [328, 207] width 657 height 415
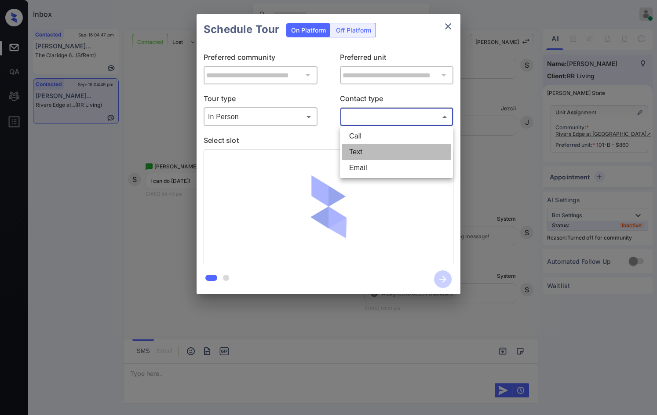
click at [380, 151] on li "Text" at bounding box center [396, 152] width 109 height 16
type input "****"
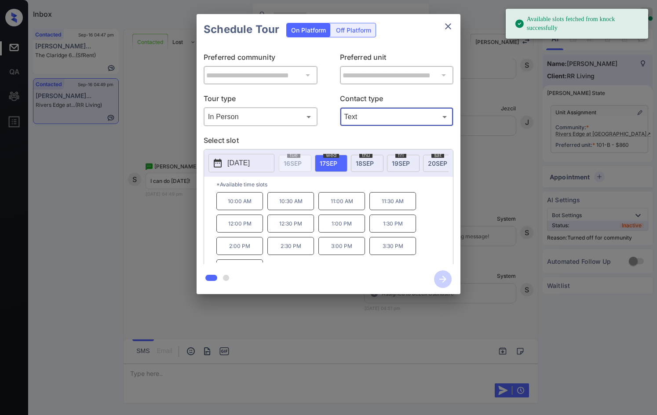
click at [400, 163] on span "19 SEP" at bounding box center [401, 163] width 18 height 7
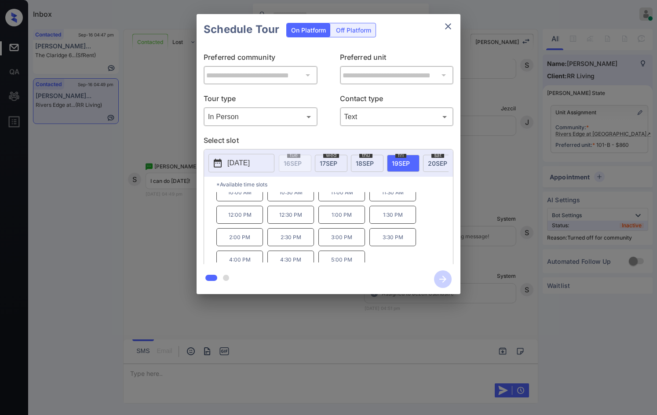
scroll to position [0, 0]
drag, startPoint x: 221, startPoint y: 208, endPoint x: 261, endPoint y: 245, distance: 54.5
click at [253, 210] on p "10:00 AM" at bounding box center [240, 201] width 47 height 18
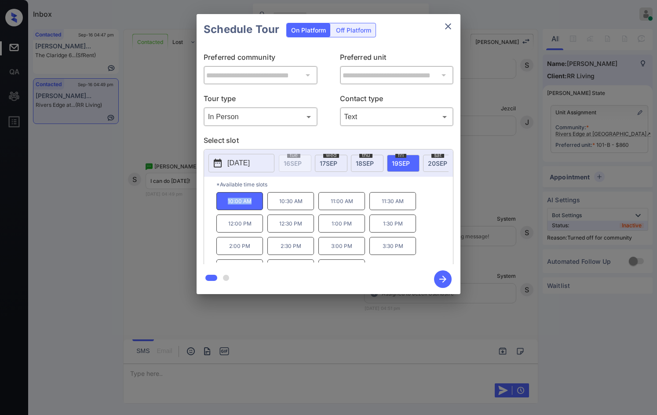
copy p "10:00 AM"
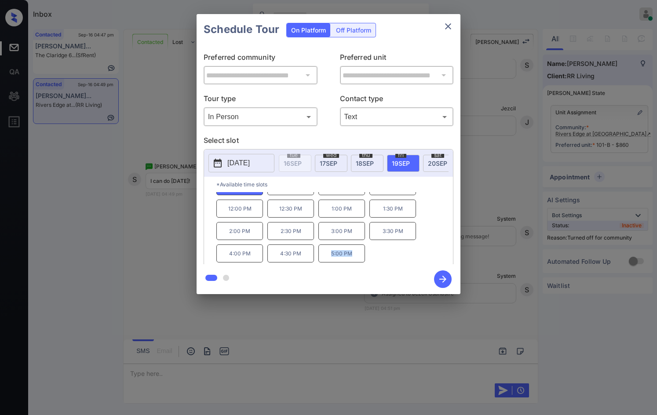
drag, startPoint x: 330, startPoint y: 262, endPoint x: 353, endPoint y: 266, distance: 23.6
click at [353, 266] on div "**********" at bounding box center [329, 154] width 264 height 280
copy div "5:00 PM"
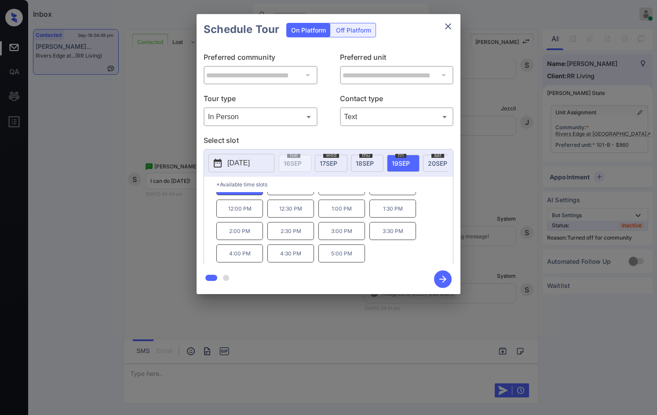
click at [126, 189] on div "**********" at bounding box center [328, 154] width 657 height 308
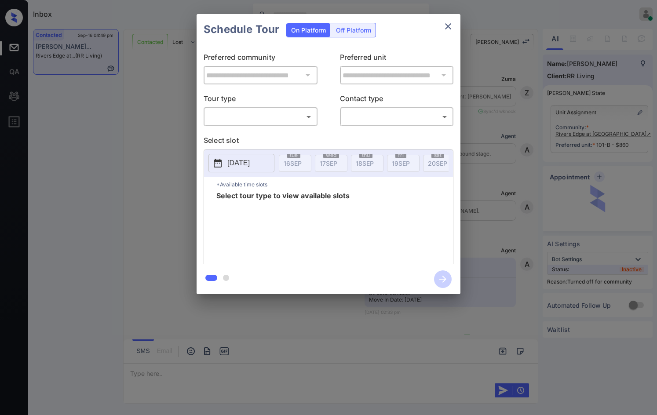
scroll to position [2110, 0]
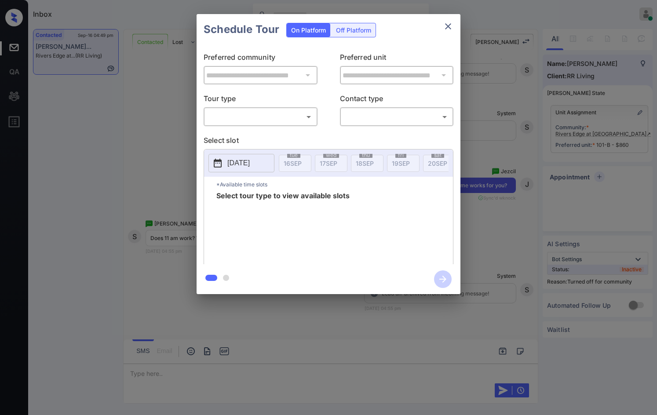
click at [262, 116] on body "Inbox Jezcil Usanastre Online Set yourself offline Set yourself on break Profil…" at bounding box center [328, 207] width 657 height 415
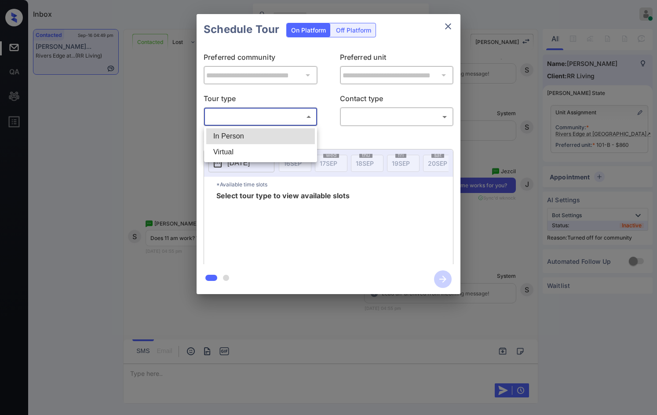
click at [261, 137] on li "In Person" at bounding box center [260, 137] width 109 height 16
type input "********"
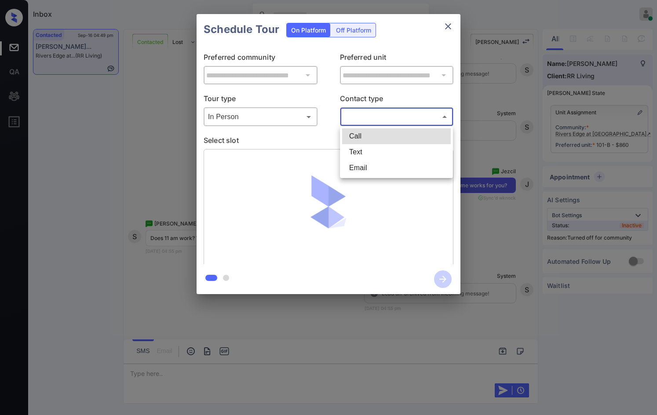
click at [364, 114] on body "Inbox Jezcil Usanastre Online Set yourself offline Set yourself on break Profil…" at bounding box center [328, 207] width 657 height 415
click at [367, 153] on li "Text" at bounding box center [396, 152] width 109 height 16
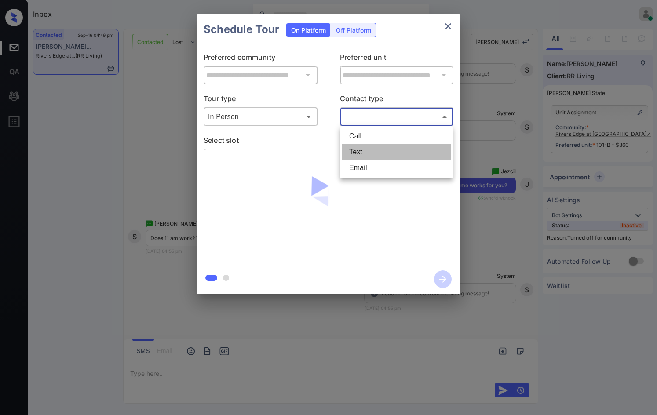
type input "****"
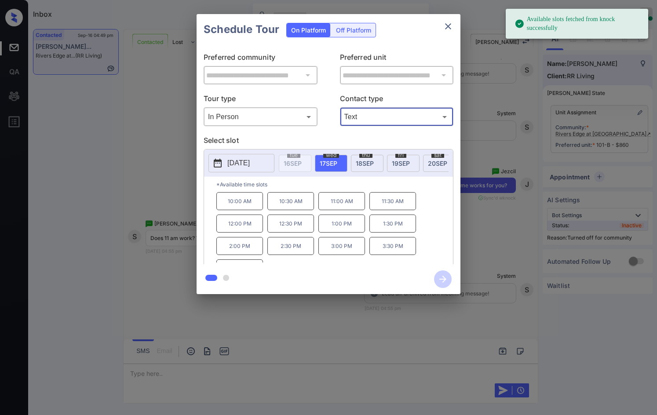
click at [411, 165] on div "fri 19 SEP" at bounding box center [403, 163] width 33 height 17
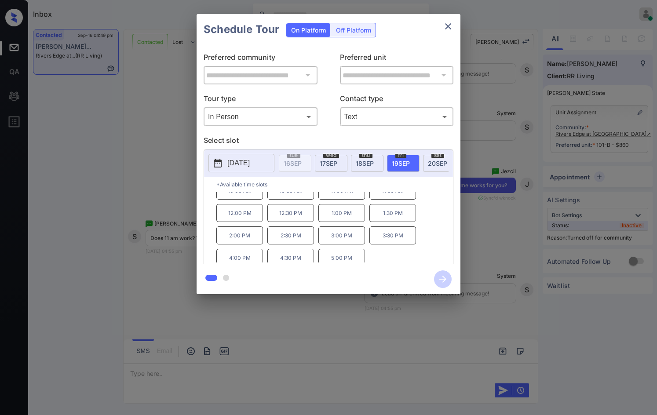
scroll to position [15, 0]
click at [161, 205] on div "**********" at bounding box center [328, 154] width 657 height 308
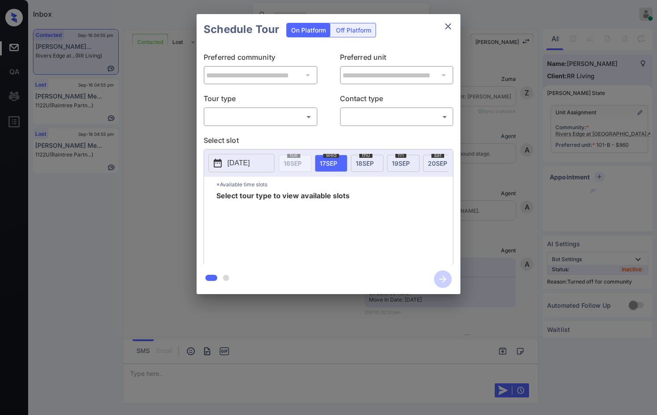
scroll to position [2226, 0]
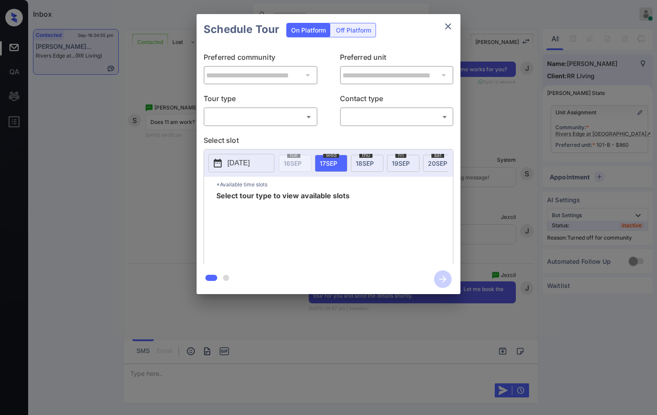
click at [265, 126] on div "​ ​" at bounding box center [261, 116] width 114 height 19
click at [267, 122] on body "Inbox Jezcil Usanastre Online Set yourself offline Set yourself on break Profil…" at bounding box center [328, 207] width 657 height 415
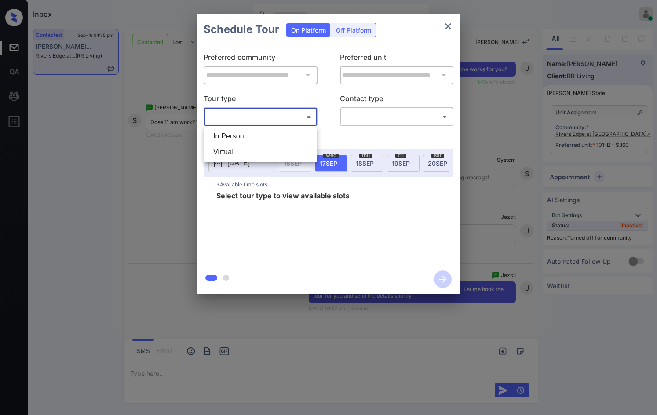
drag, startPoint x: 264, startPoint y: 139, endPoint x: 272, endPoint y: 133, distance: 9.1
click at [264, 139] on li "In Person" at bounding box center [260, 137] width 109 height 16
type input "********"
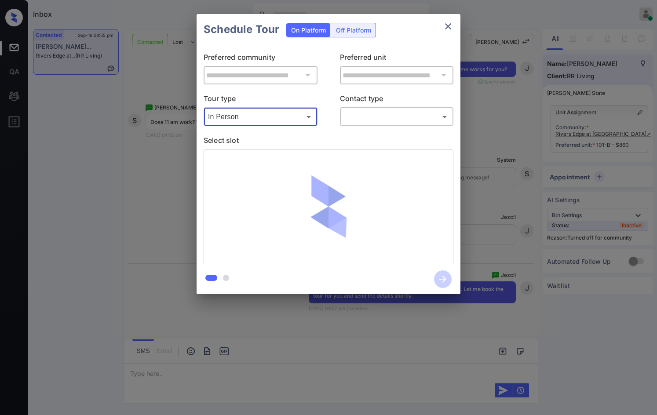
click at [379, 118] on body "Inbox Jezcil Usanastre Online Set yourself offline Set yourself on break Profil…" at bounding box center [328, 207] width 657 height 415
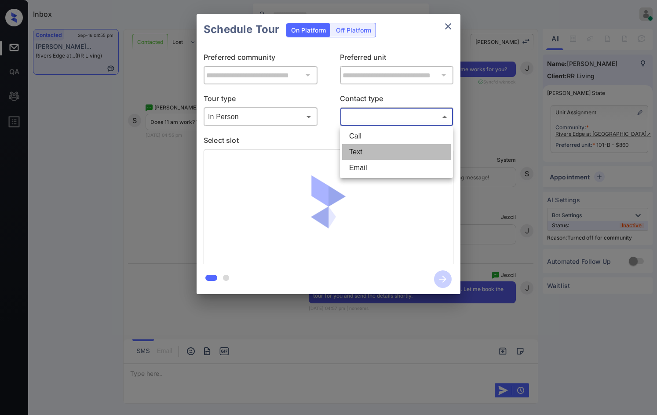
click at [382, 157] on li "Text" at bounding box center [396, 152] width 109 height 16
type input "****"
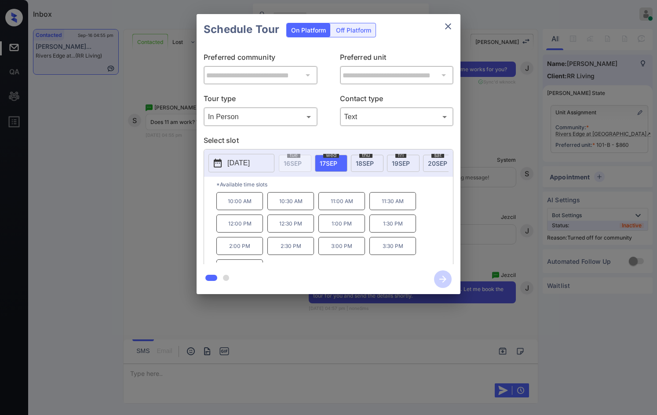
click at [411, 165] on div "fri 19 SEP" at bounding box center [403, 163] width 33 height 17
click at [167, 169] on div "**********" at bounding box center [328, 154] width 657 height 308
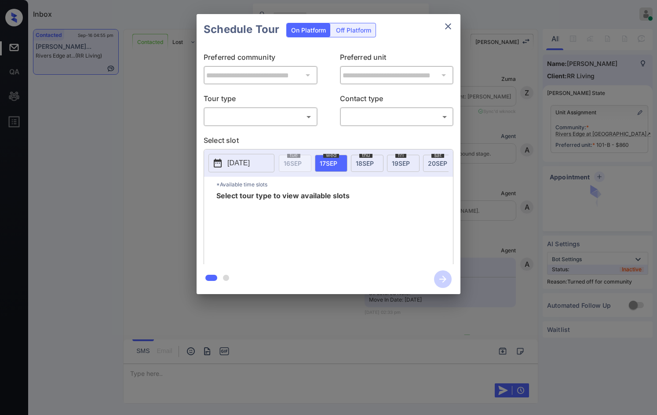
scroll to position [2226, 0]
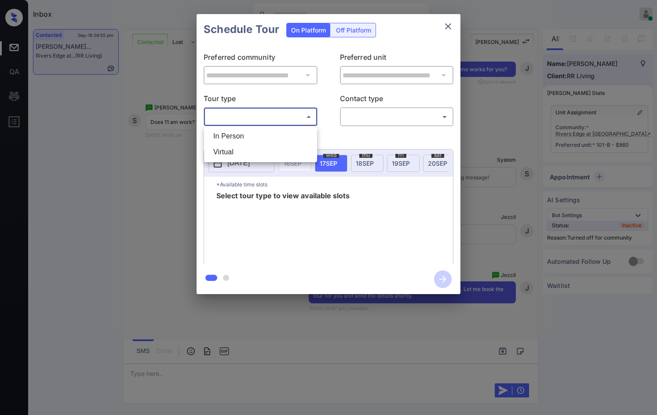
click at [295, 118] on body "Inbox Jezcil Usanastre Online Set yourself offline Set yourself on break Profil…" at bounding box center [328, 207] width 657 height 415
click at [282, 137] on li "In Person" at bounding box center [260, 137] width 109 height 16
type input "********"
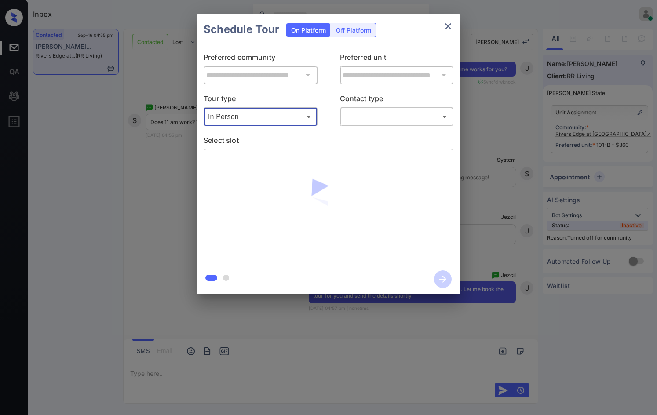
click at [366, 125] on div "​ ​" at bounding box center [397, 116] width 114 height 19
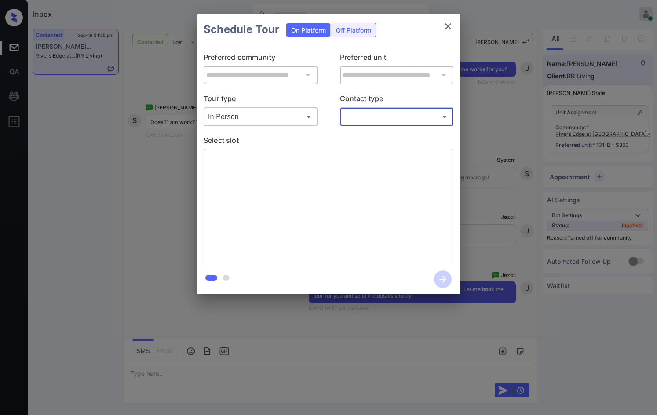
click at [371, 121] on body "Inbox Jezcil Usanastre Online Set yourself offline Set yourself on break Profil…" at bounding box center [328, 207] width 657 height 415
click at [372, 145] on li "Text" at bounding box center [396, 152] width 109 height 16
type input "****"
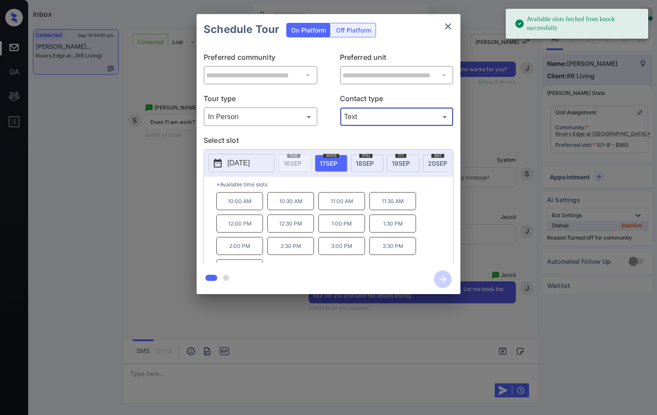
click at [403, 165] on span "19 SEP" at bounding box center [401, 163] width 18 height 7
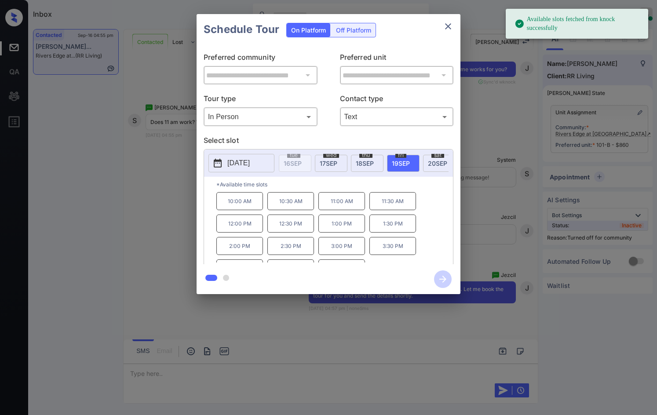
click at [342, 206] on p "11:00 AM" at bounding box center [342, 201] width 47 height 18
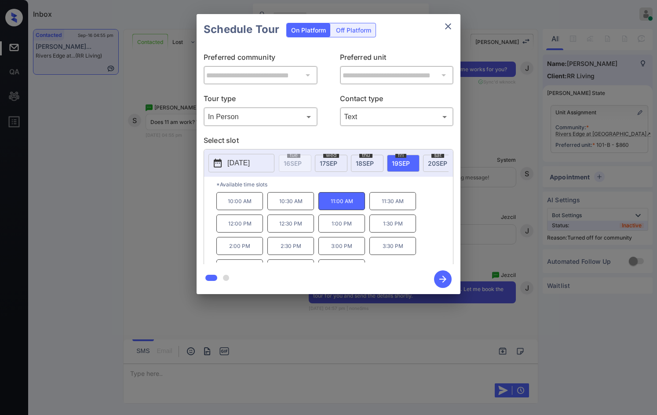
click at [436, 280] on icon "button" at bounding box center [443, 280] width 18 height 18
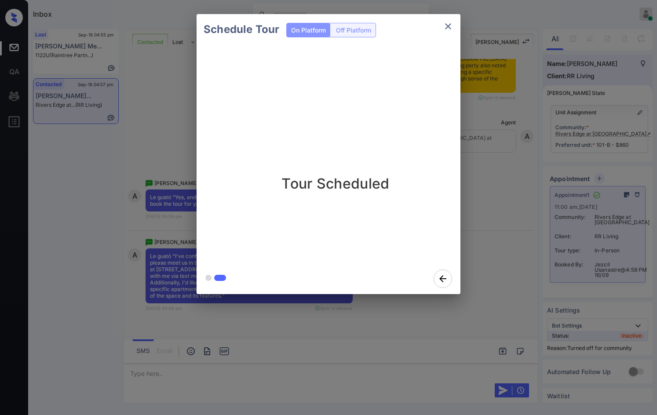
scroll to position [2798, 0]
click at [125, 219] on div "Schedule Tour On Platform Off Platform Tour Scheduled" at bounding box center [328, 154] width 657 height 308
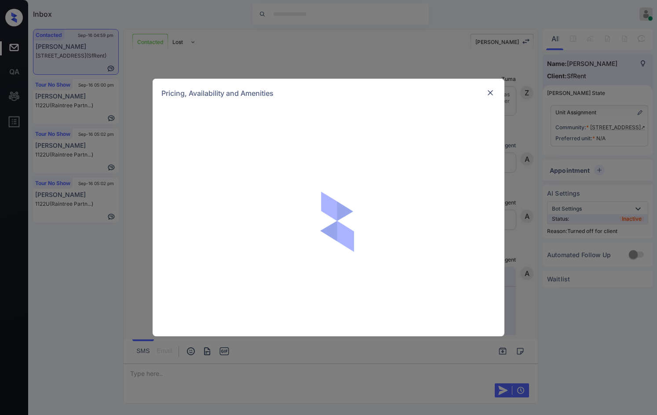
scroll to position [2022, 0]
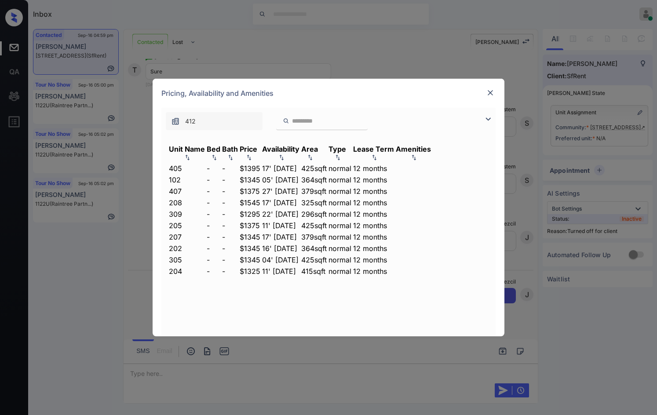
click at [261, 164] on td "$1395" at bounding box center [250, 169] width 22 height 10
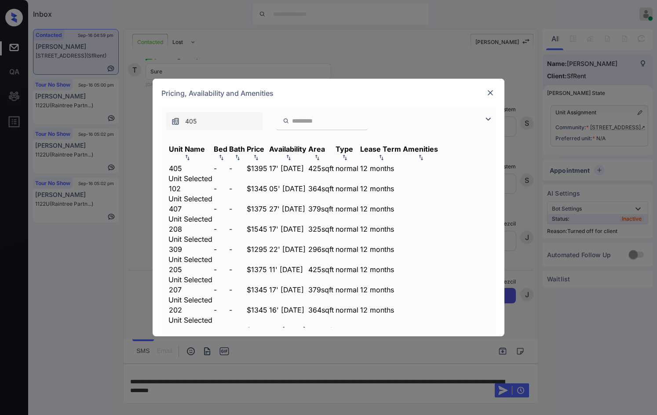
click at [488, 93] on img at bounding box center [490, 92] width 9 height 9
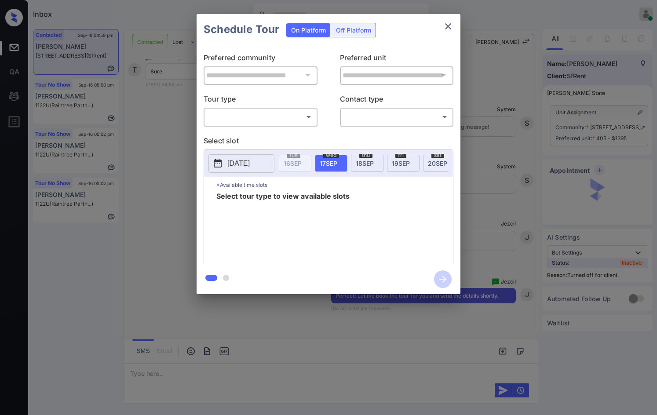
click at [372, 30] on div "Off Platform" at bounding box center [354, 30] width 44 height 14
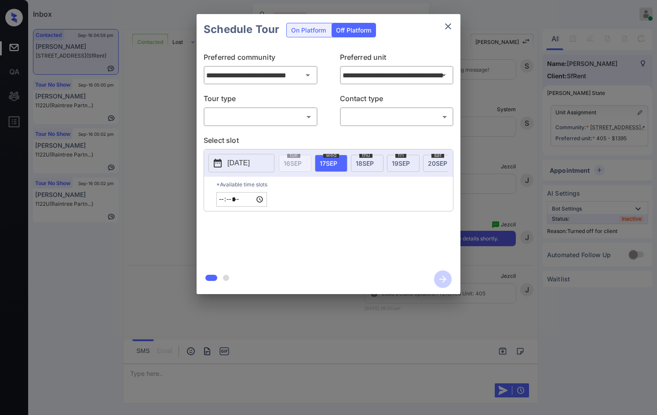
scroll to position [2079, 0]
click at [311, 121] on body "Inbox Jezcil Usanastre Online Set yourself offline Set yourself on break Profil…" at bounding box center [328, 207] width 657 height 415
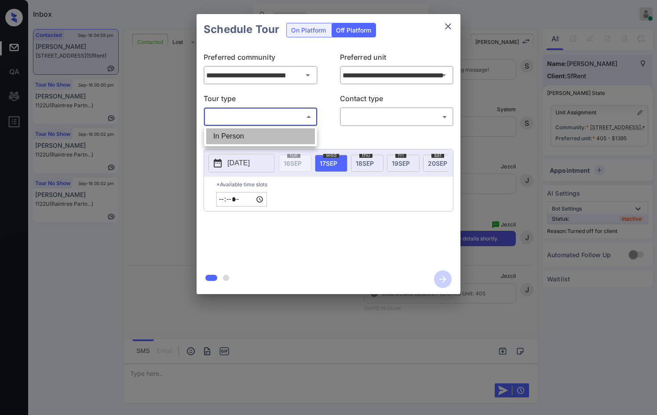
drag, startPoint x: 299, startPoint y: 132, endPoint x: 380, endPoint y: 117, distance: 82.0
click at [299, 132] on li "In Person" at bounding box center [260, 137] width 109 height 16
type input "********"
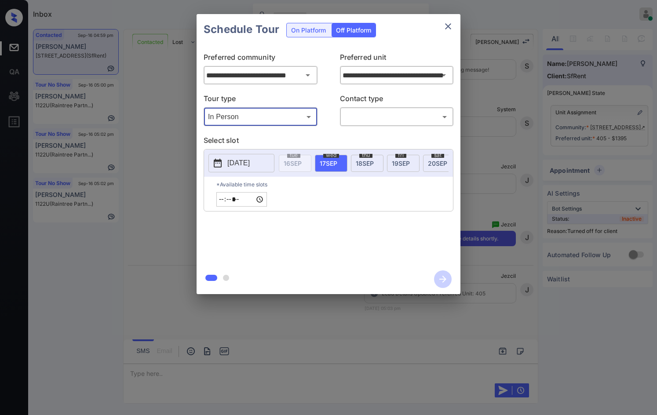
click at [394, 110] on body "Inbox Jezcil Usanastre Online Set yourself offline Set yourself on break Profil…" at bounding box center [328, 207] width 657 height 415
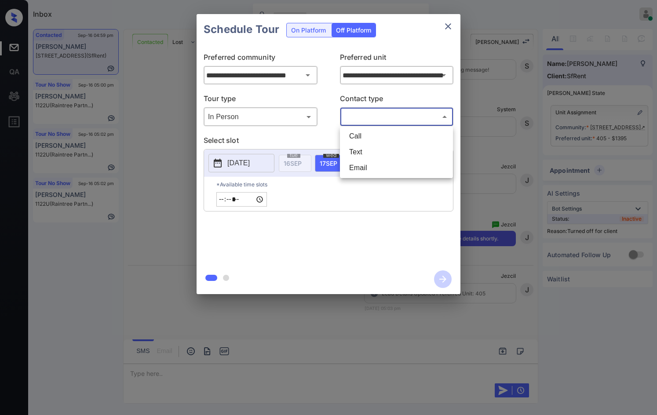
click at [371, 155] on li "Text" at bounding box center [396, 152] width 109 height 16
type input "****"
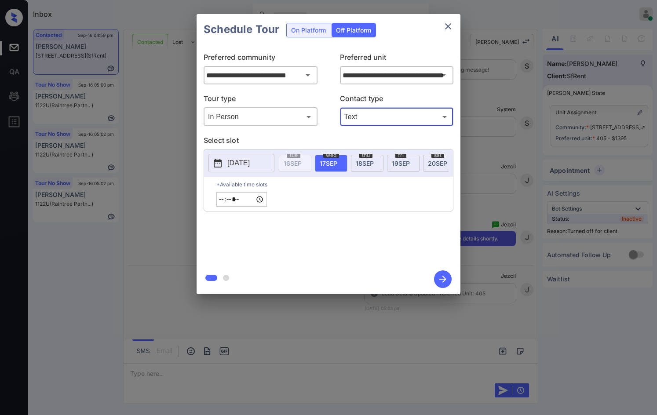
click at [237, 161] on p "[DATE]" at bounding box center [239, 163] width 22 height 11
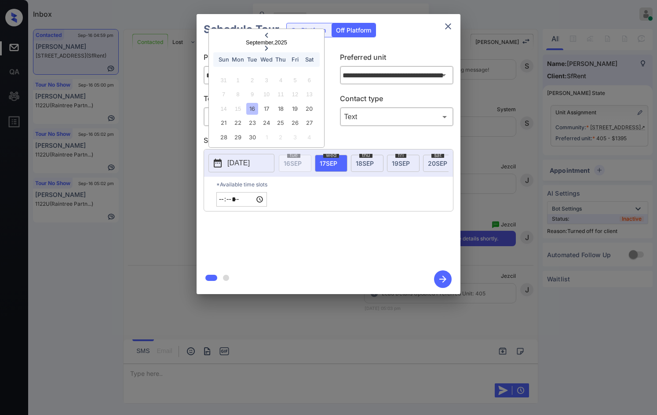
click at [274, 108] on div "14 15 16 17 18 19 20" at bounding box center [267, 109] width 110 height 14
click at [279, 110] on div "18" at bounding box center [281, 109] width 12 height 12
type input "**********"
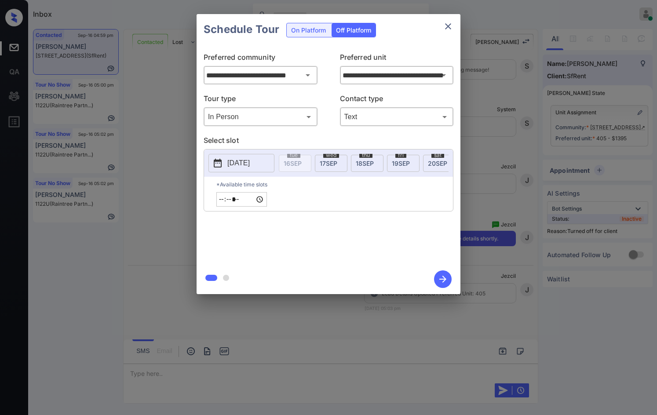
click at [267, 207] on input "*****" at bounding box center [242, 199] width 51 height 15
type input "*****"
click at [447, 279] on icon "button" at bounding box center [443, 280] width 18 height 18
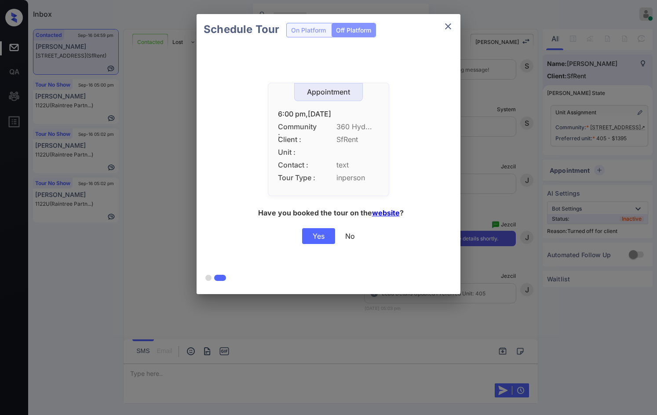
click at [323, 239] on div "Yes" at bounding box center [318, 236] width 33 height 16
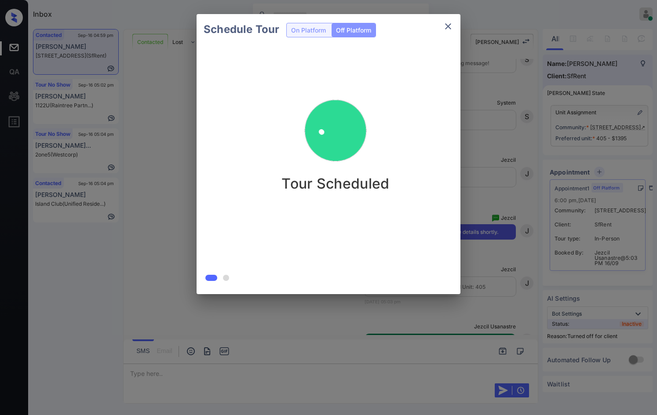
scroll to position [2136, 0]
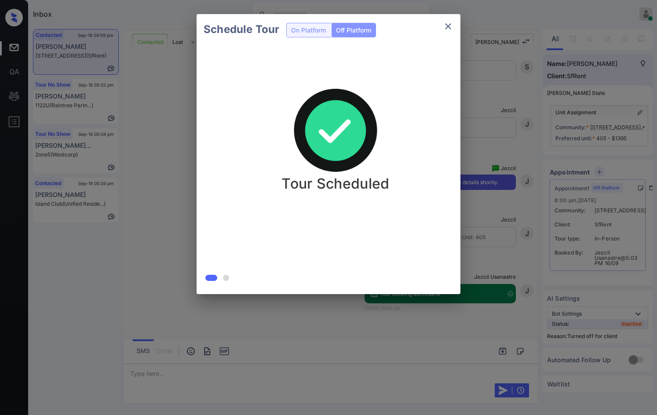
click at [282, 310] on div at bounding box center [328, 207] width 657 height 415
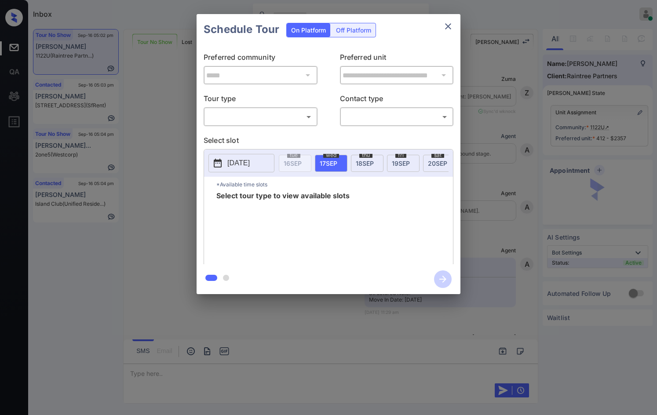
scroll to position [3800, 0]
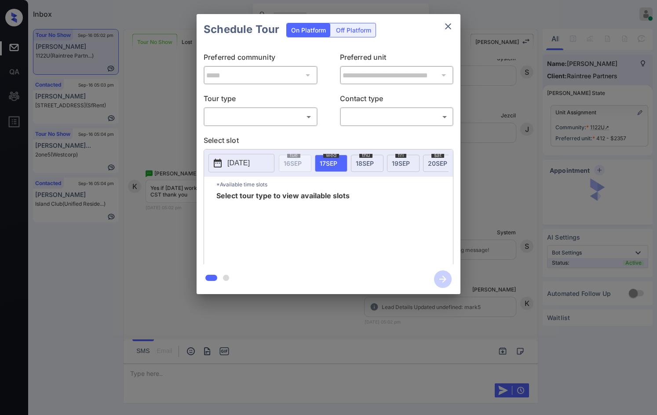
click at [294, 121] on body "Inbox Jezcil Usanastre Online Set yourself offline Set yourself on break Profil…" at bounding box center [328, 207] width 657 height 415
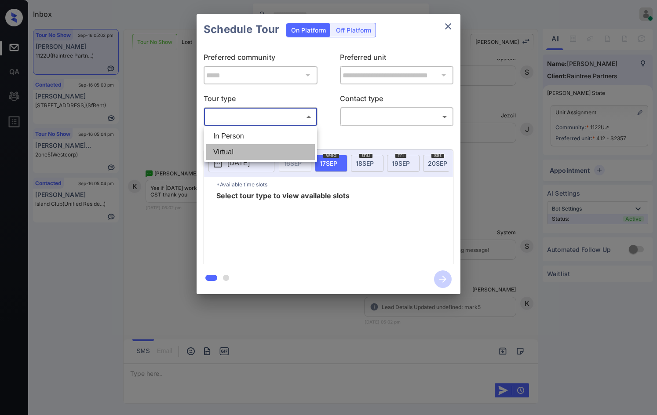
click at [277, 155] on li "Virtual" at bounding box center [260, 152] width 109 height 16
type input "*******"
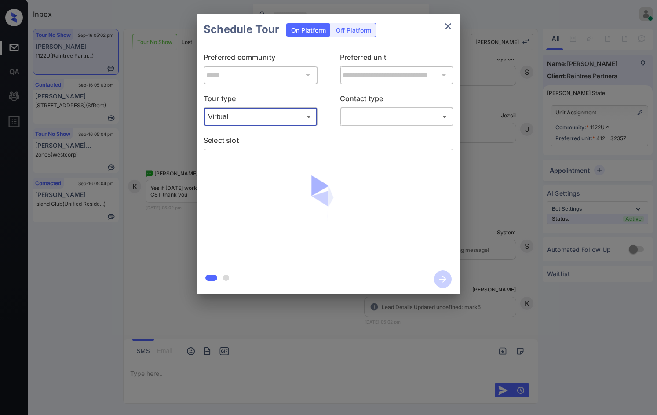
click at [363, 110] on body "Inbox Jezcil Usanastre Online Set yourself offline Set yourself on break Profil…" at bounding box center [328, 207] width 657 height 415
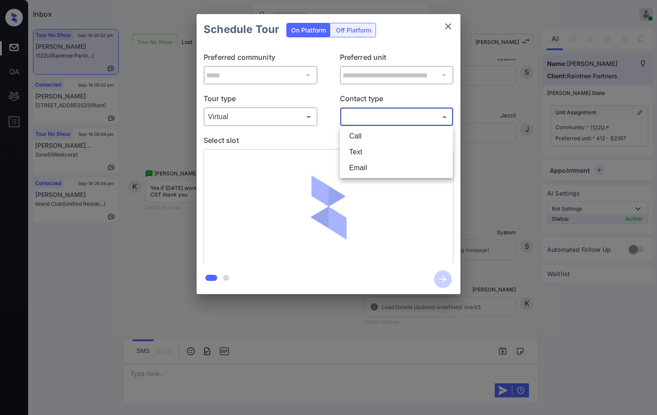
click at [366, 146] on li "Text" at bounding box center [396, 152] width 109 height 16
type input "****"
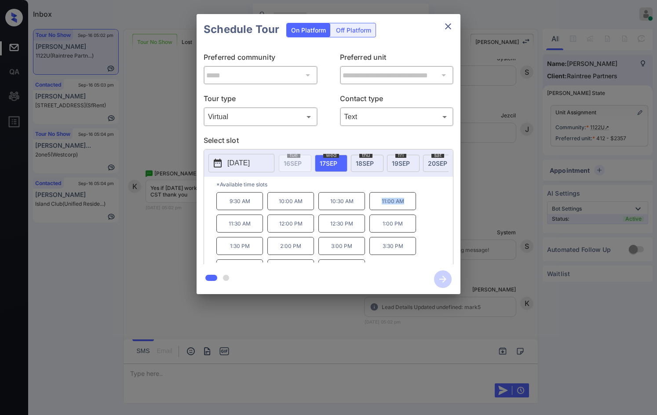
drag, startPoint x: 380, startPoint y: 207, endPoint x: 406, endPoint y: 206, distance: 26.4
click at [406, 206] on p "11:00 AM" at bounding box center [393, 201] width 47 height 18
copy p "11:00 AM"
click at [264, 326] on div at bounding box center [328, 207] width 657 height 415
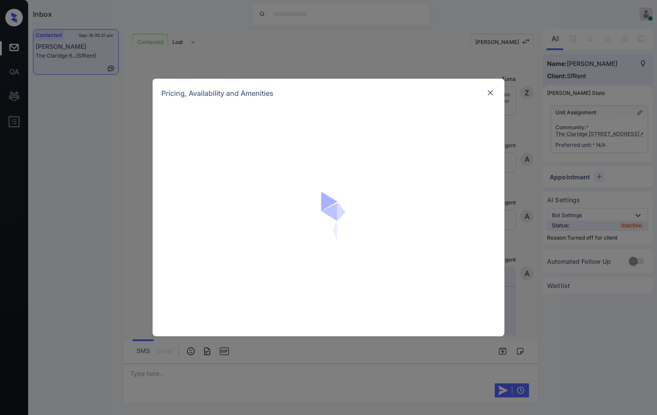
scroll to position [1692, 0]
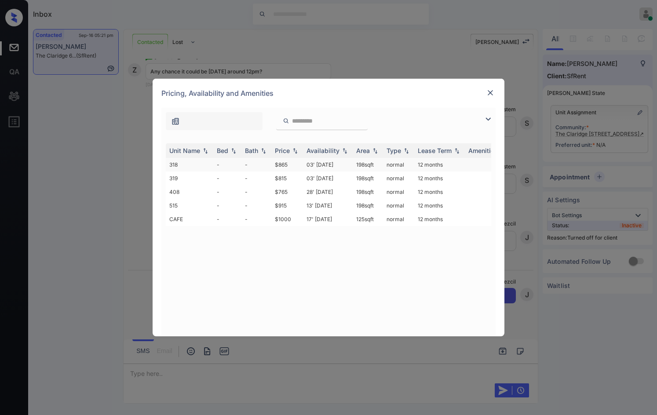
click at [316, 170] on td "03' Jan 19" at bounding box center [328, 165] width 50 height 14
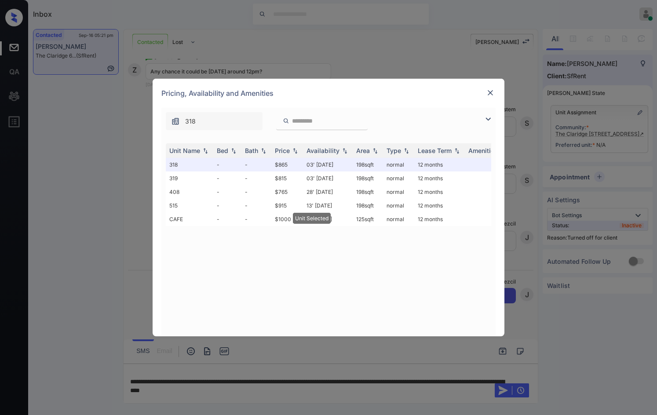
click at [486, 92] on div at bounding box center [490, 93] width 11 height 11
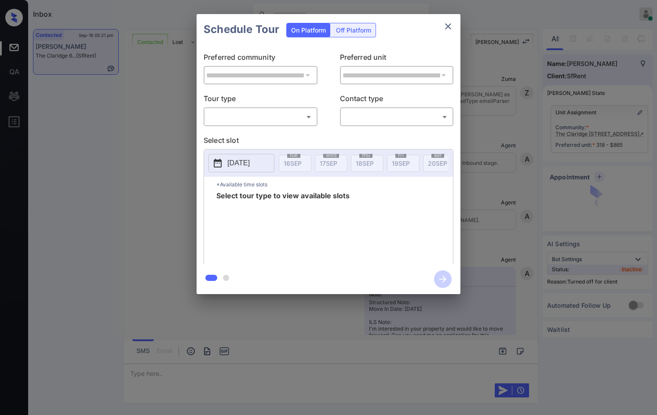
scroll to position [1692, 0]
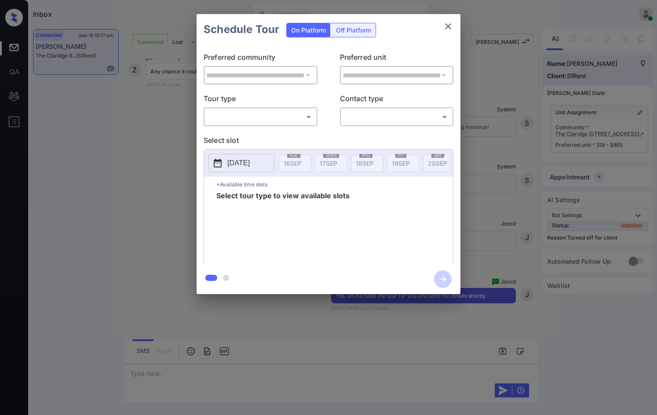
click at [358, 31] on div "Off Platform" at bounding box center [354, 30] width 44 height 14
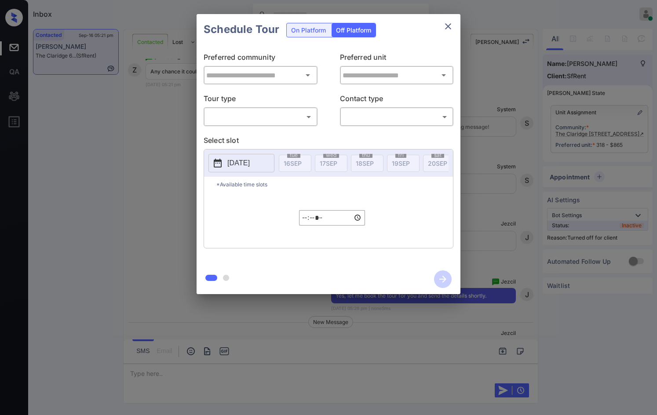
type input "**********"
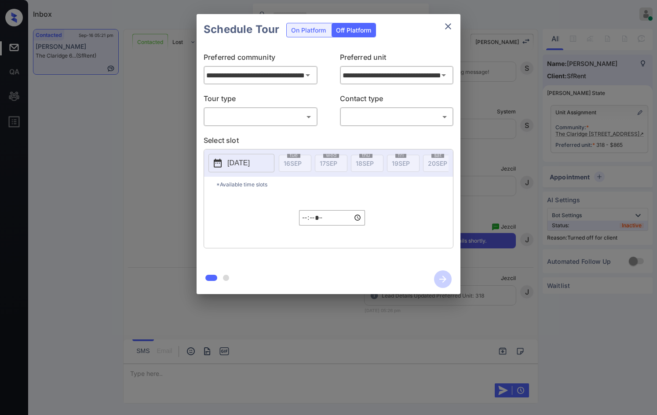
scroll to position [1749, 0]
click at [291, 123] on body "Inbox Jezcil Usanastre Online Set yourself offline Set yourself on break Profil…" at bounding box center [328, 207] width 657 height 415
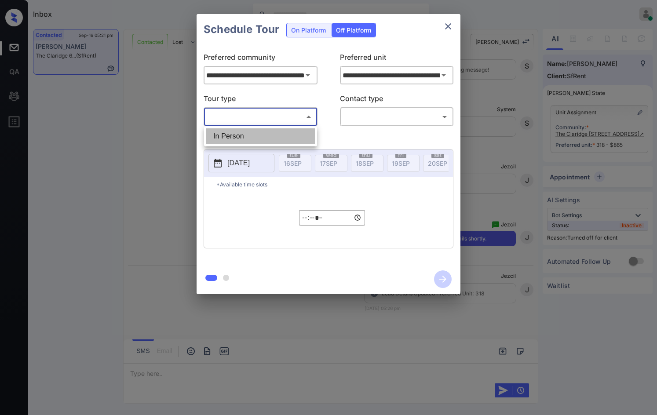
click at [283, 132] on li "In Person" at bounding box center [260, 137] width 109 height 16
type input "********"
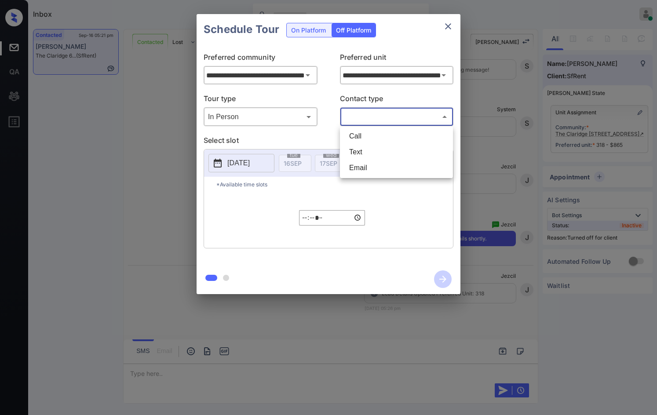
click at [344, 118] on body "Inbox Jezcil Usanastre Online Set yourself offline Set yourself on break Profil…" at bounding box center [328, 207] width 657 height 415
click at [354, 158] on li "Text" at bounding box center [396, 152] width 109 height 16
type input "****"
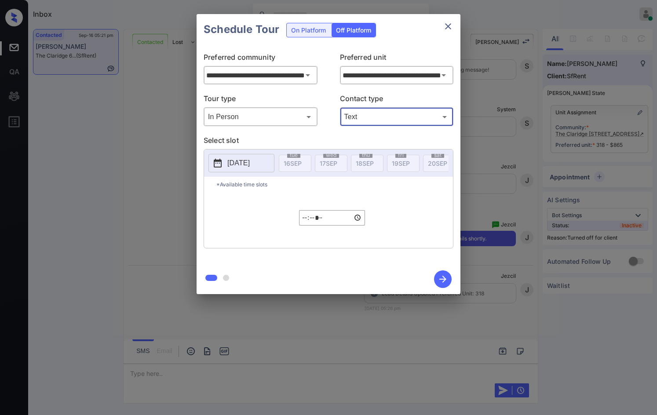
click at [242, 171] on button "[DATE]" at bounding box center [242, 163] width 66 height 18
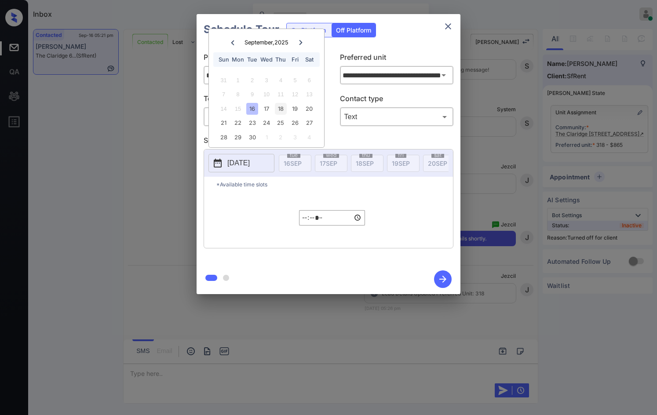
click at [277, 107] on div "18" at bounding box center [281, 109] width 12 height 12
click at [309, 221] on input "*****" at bounding box center [332, 217] width 66 height 15
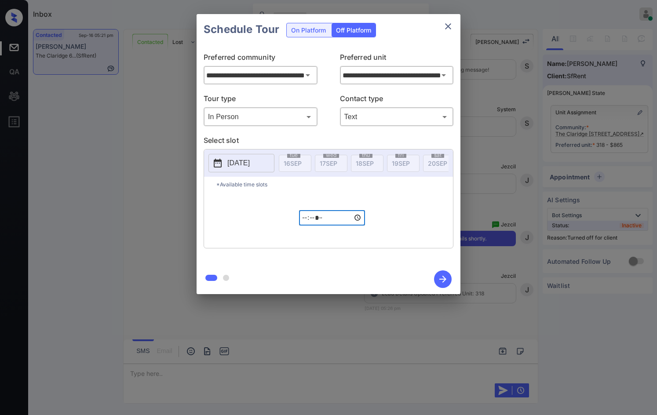
type input "*****"
click at [443, 283] on icon "button" at bounding box center [443, 279] width 7 height 7
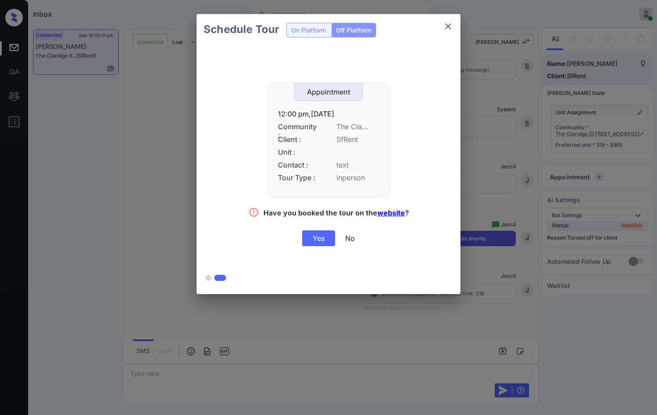
click at [323, 241] on div "Yes" at bounding box center [318, 239] width 33 height 16
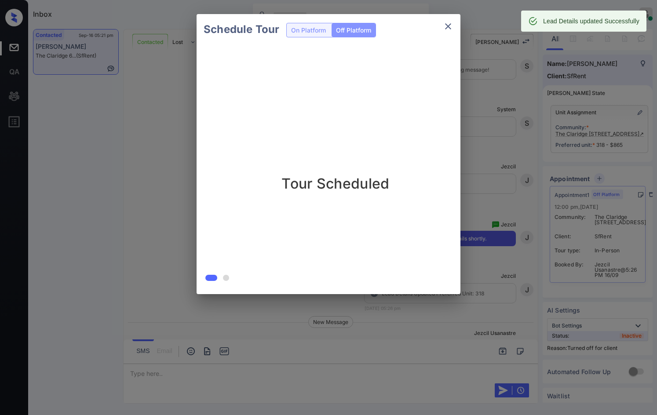
scroll to position [1805, 0]
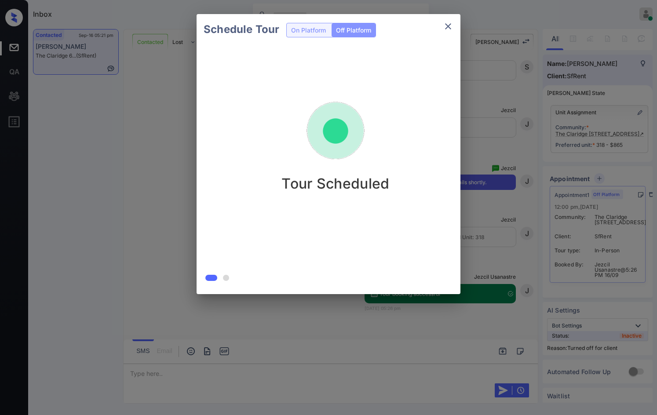
click at [146, 193] on div "Schedule Tour On Platform Off Platform Tour Scheduled" at bounding box center [328, 154] width 657 height 308
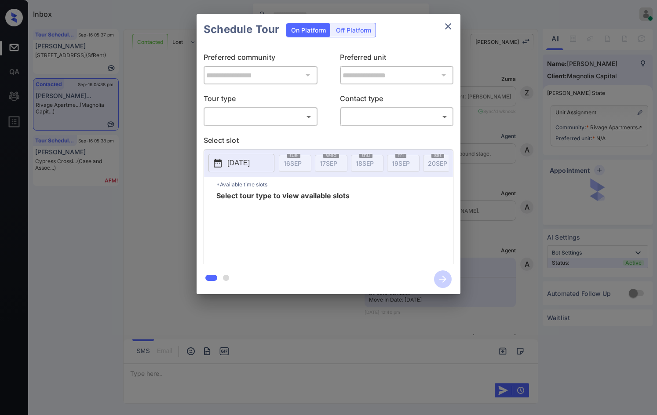
scroll to position [5173, 0]
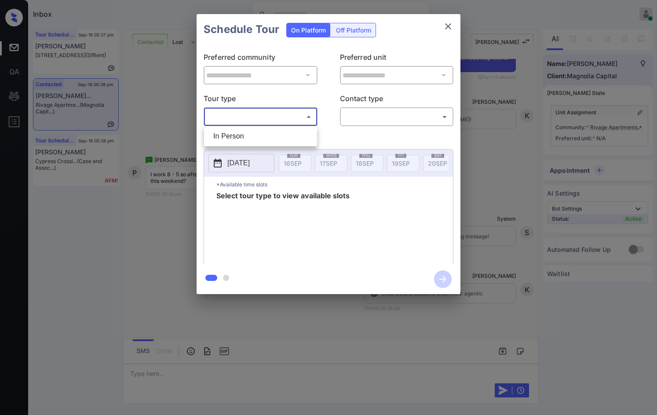
click at [289, 116] on body "Inbox Jezcil Usanastre Online Set yourself offline Set yourself on break Profil…" at bounding box center [328, 207] width 657 height 415
click at [285, 133] on li "In Person" at bounding box center [260, 137] width 109 height 16
type input "********"
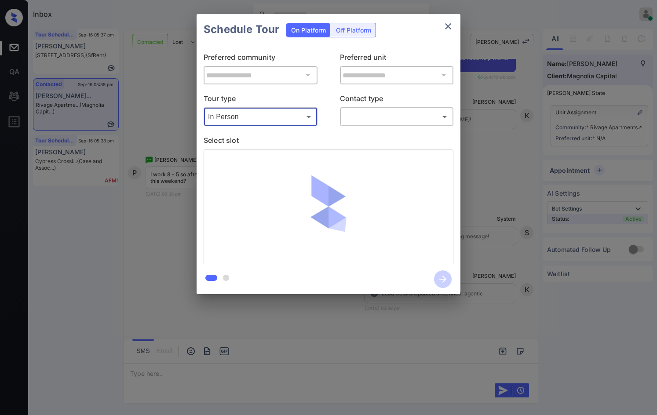
click at [356, 119] on body "Inbox Jezcil Usanastre Online Set yourself offline Set yourself on break Profil…" at bounding box center [328, 207] width 657 height 415
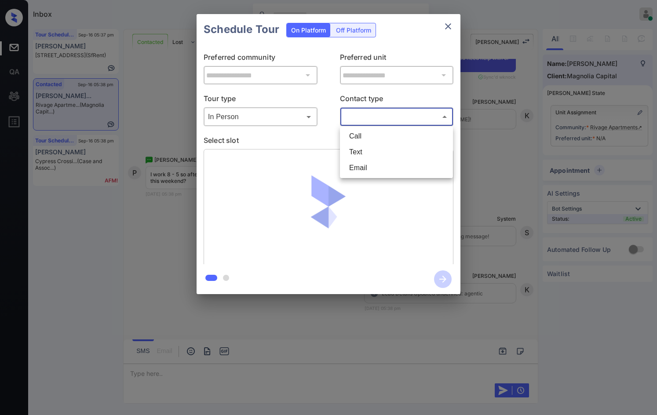
click at [388, 156] on li "Text" at bounding box center [396, 152] width 109 height 16
type input "****"
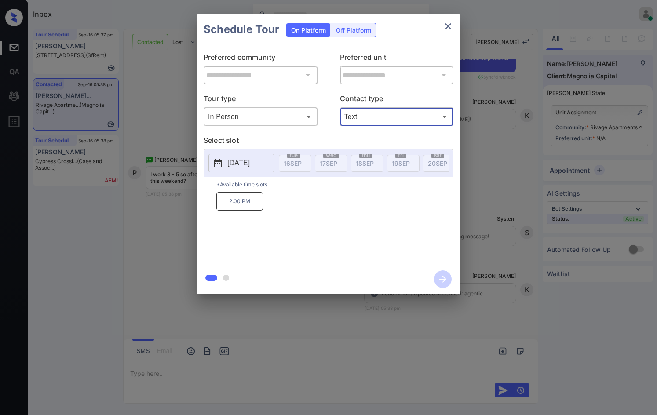
click at [235, 163] on p "2025-09-28" at bounding box center [239, 163] width 22 height 11
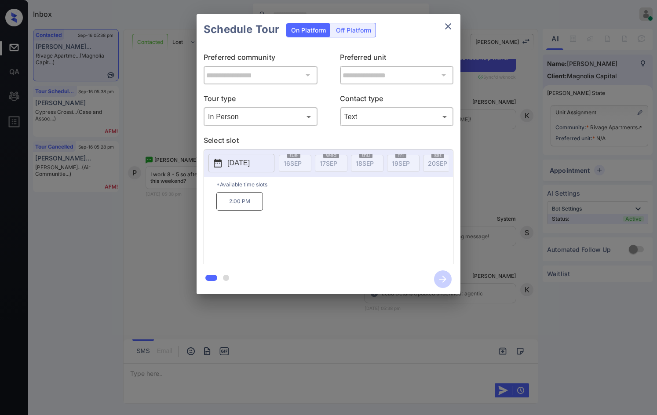
click at [156, 63] on div "**********" at bounding box center [328, 154] width 657 height 308
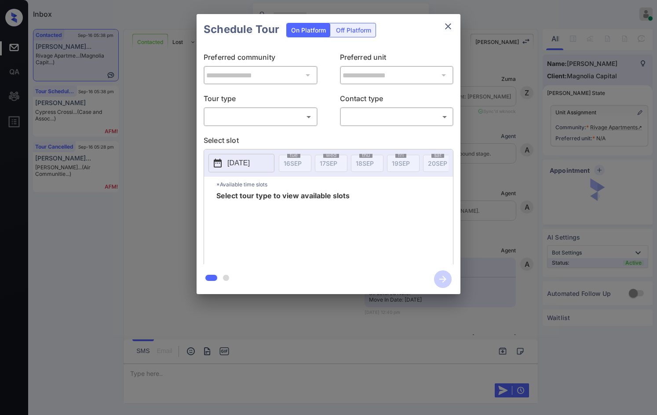
scroll to position [5173, 0]
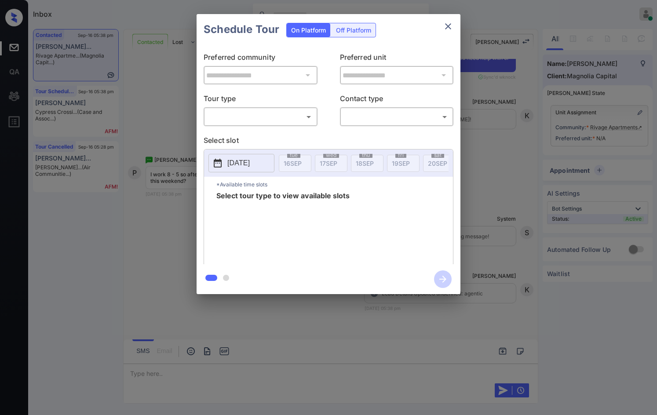
click at [299, 128] on div "**********" at bounding box center [329, 155] width 264 height 220
click at [296, 122] on body "Inbox Jezcil Usanastre Online Set yourself offline Set yourself on break Profil…" at bounding box center [328, 207] width 657 height 415
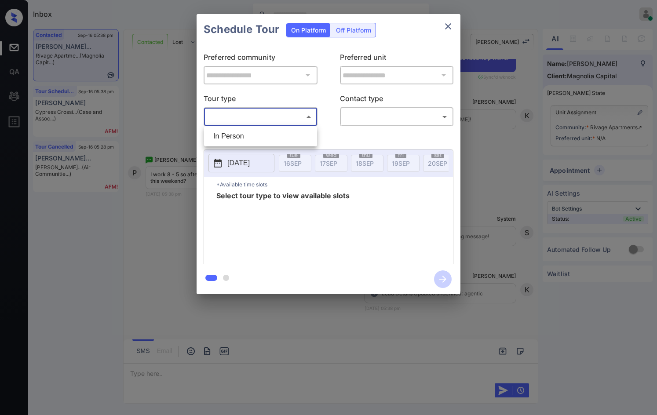
click at [284, 135] on li "In Person" at bounding box center [260, 137] width 109 height 16
type input "********"
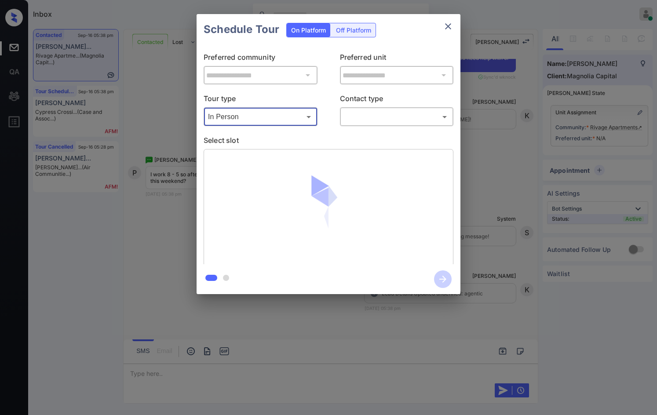
click at [374, 121] on body "Inbox Jezcil Usanastre Online Set yourself offline Set yourself on break Profil…" at bounding box center [328, 207] width 657 height 415
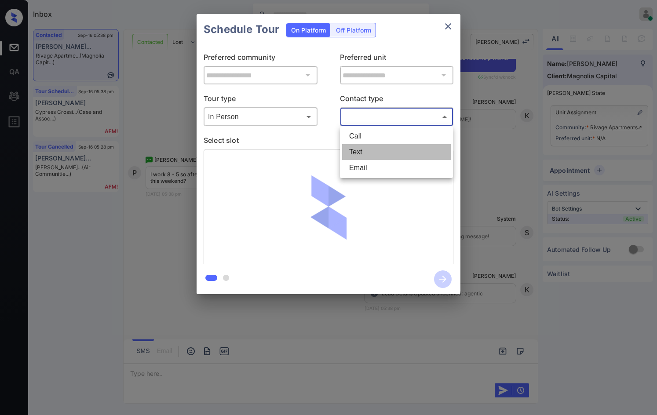
click at [358, 145] on li "Text" at bounding box center [396, 152] width 109 height 16
type input "****"
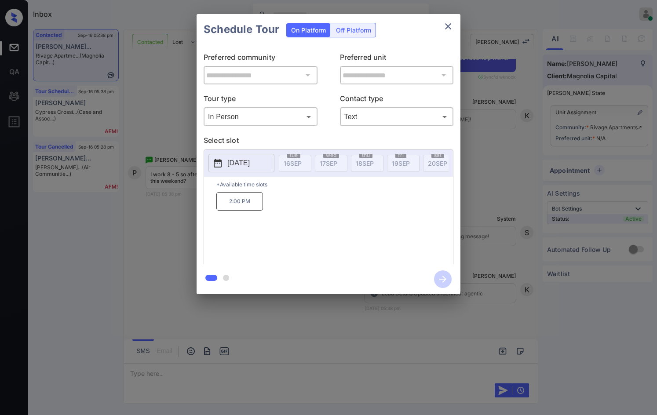
click at [222, 160] on icon at bounding box center [218, 163] width 11 height 11
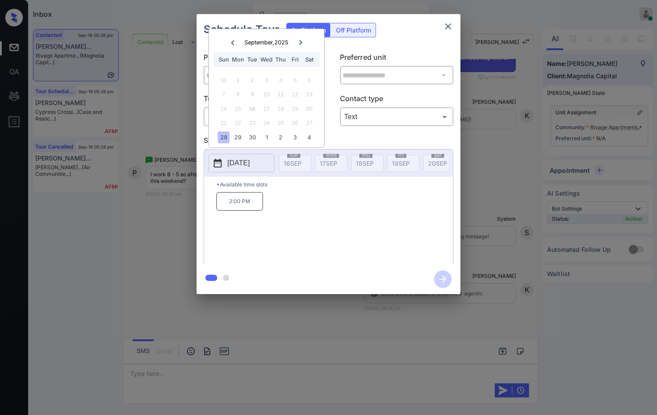
click at [112, 223] on div "**********" at bounding box center [328, 154] width 657 height 308
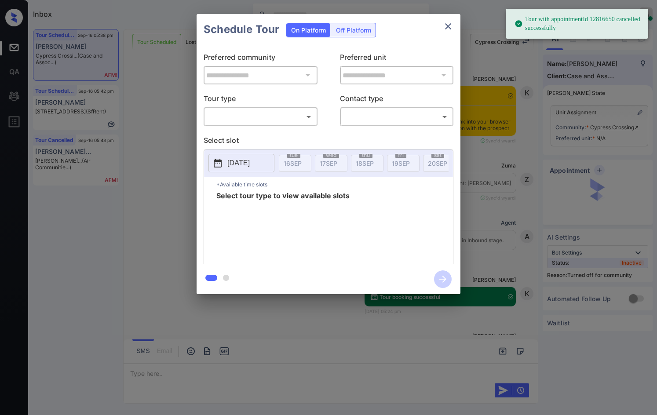
scroll to position [1339, 0]
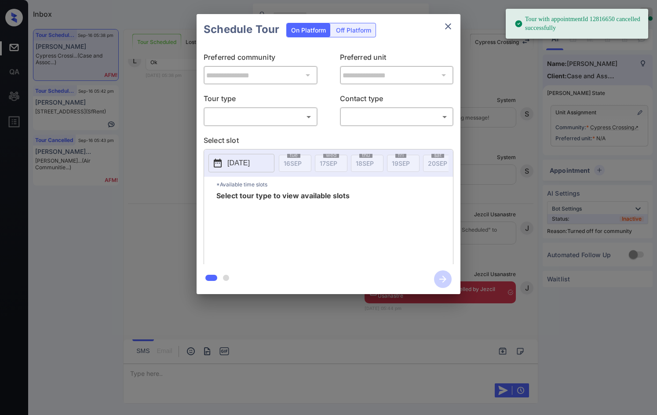
click at [299, 108] on div "​ ​" at bounding box center [261, 116] width 114 height 19
click at [278, 120] on body "Tour with appointmentId 12816650 cancelled successfully Inbox Jezcil Usanastre …" at bounding box center [328, 207] width 657 height 415
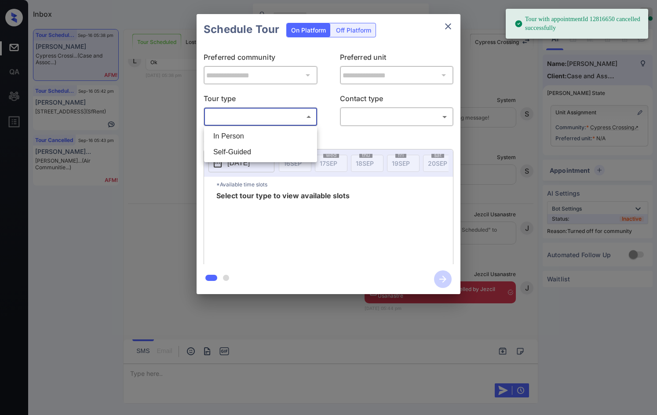
click at [265, 132] on li "In Person" at bounding box center [260, 137] width 109 height 16
type input "********"
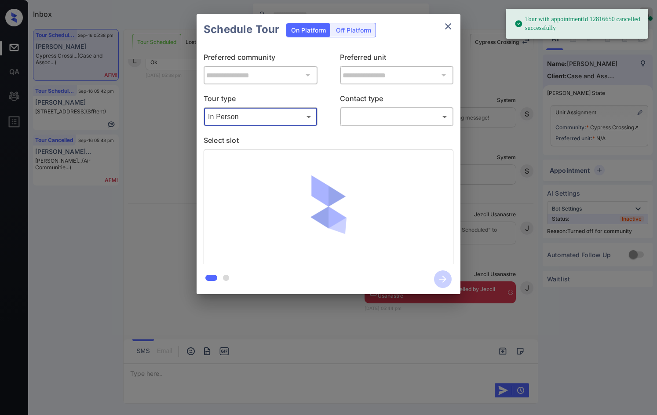
click at [380, 123] on body "Tour with appointmentId 12816650 cancelled successfully Inbox Jezcil Usanastre …" at bounding box center [328, 207] width 657 height 415
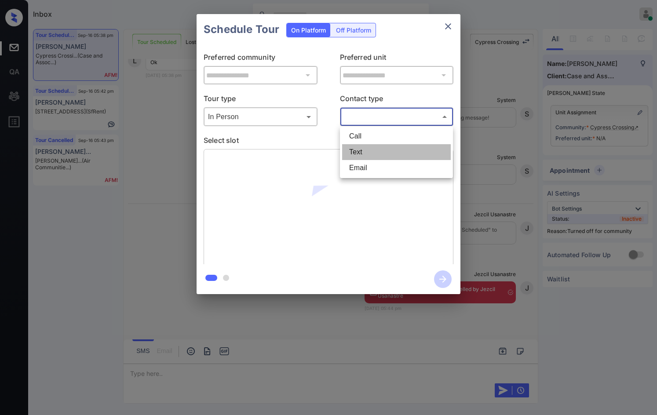
click at [377, 156] on li "Text" at bounding box center [396, 152] width 109 height 16
type input "****"
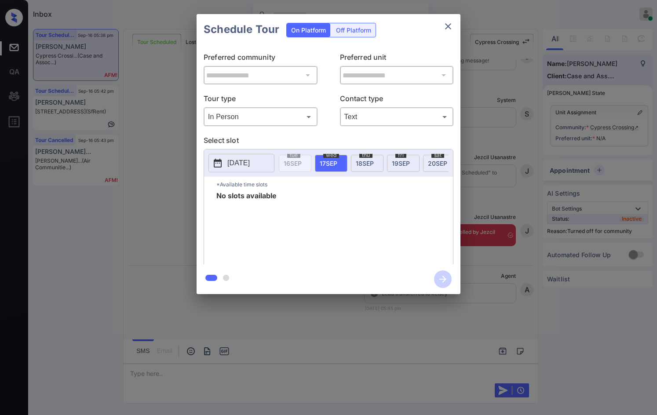
scroll to position [1396, 0]
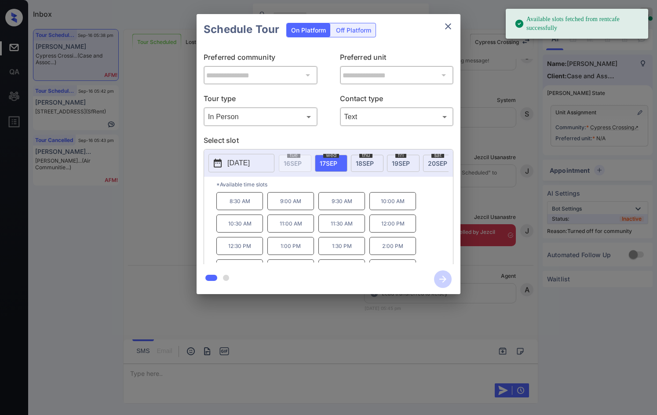
click at [428, 158] on div "sat 20 SEP" at bounding box center [439, 163] width 33 height 17
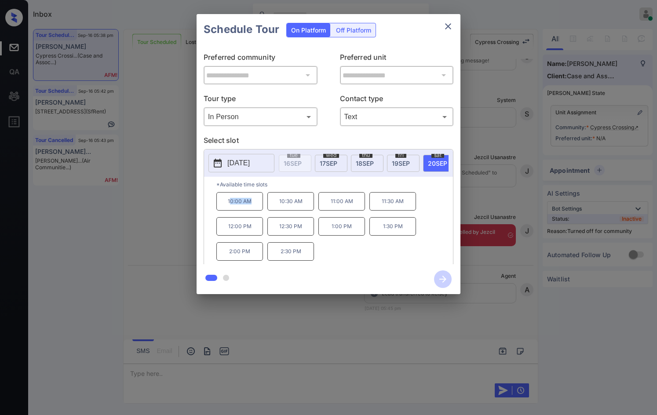
drag, startPoint x: 243, startPoint y: 208, endPoint x: 255, endPoint y: 207, distance: 12.0
click at [255, 207] on p "10:00 AM" at bounding box center [240, 201] width 47 height 18
copy p "0:00 AM"
click at [236, 208] on p "10:00 AM" at bounding box center [240, 201] width 47 height 18
drag, startPoint x: 224, startPoint y: 206, endPoint x: 254, endPoint y: 206, distance: 29.9
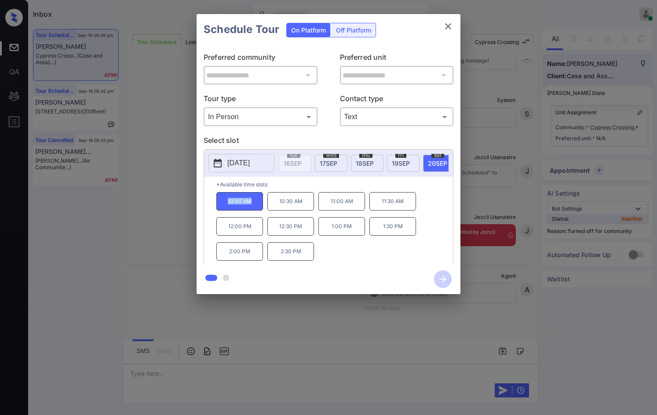
click at [254, 206] on p "10:00 AM" at bounding box center [240, 201] width 47 height 18
copy p "10:00 AM"
drag, startPoint x: 272, startPoint y: 259, endPoint x: 314, endPoint y: 255, distance: 41.6
click at [314, 255] on p "2:30 PM" at bounding box center [291, 251] width 47 height 18
copy p "2:30 PM"
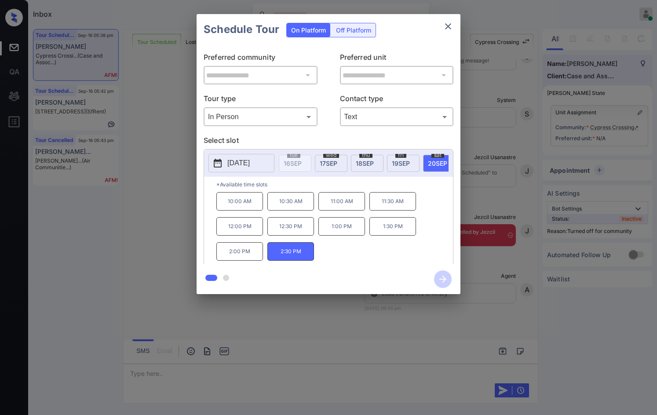
click at [243, 250] on p "2:00 PM" at bounding box center [240, 251] width 47 height 18
drag, startPoint x: 278, startPoint y: 255, endPoint x: 324, endPoint y: 254, distance: 46.2
click at [324, 254] on div "10:00 AM 10:30 AM 11:00 AM 11:30 AM 12:00 PM 12:30 PM 1:00 PM 1:30 PM 2:00 PM 2…" at bounding box center [335, 227] width 237 height 70
copy p "2:30 PM"
click at [154, 215] on div "**********" at bounding box center [328, 154] width 657 height 308
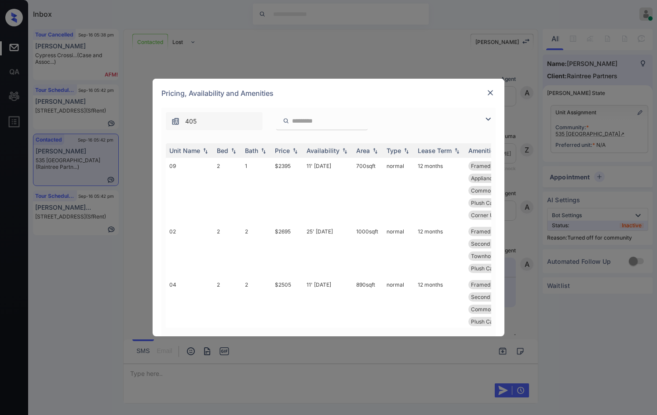
drag, startPoint x: 485, startPoint y: 119, endPoint x: 467, endPoint y: 121, distance: 17.8
click at [485, 119] on img at bounding box center [488, 119] width 11 height 11
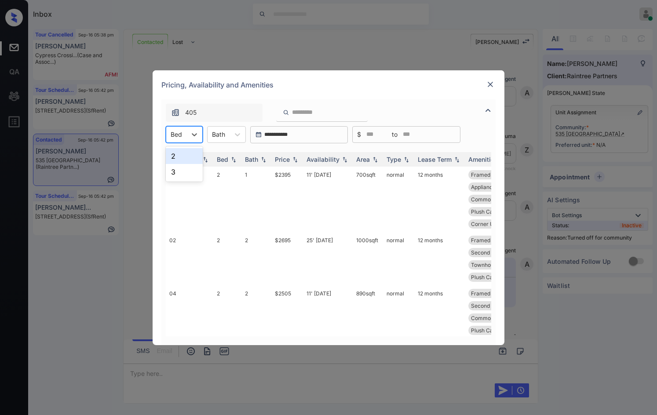
drag, startPoint x: 188, startPoint y: 129, endPoint x: 185, endPoint y: 148, distance: 18.8
click at [189, 130] on div at bounding box center [195, 135] width 16 height 16
click at [186, 155] on div "2" at bounding box center [184, 156] width 37 height 16
click at [296, 158] on img at bounding box center [295, 159] width 9 height 6
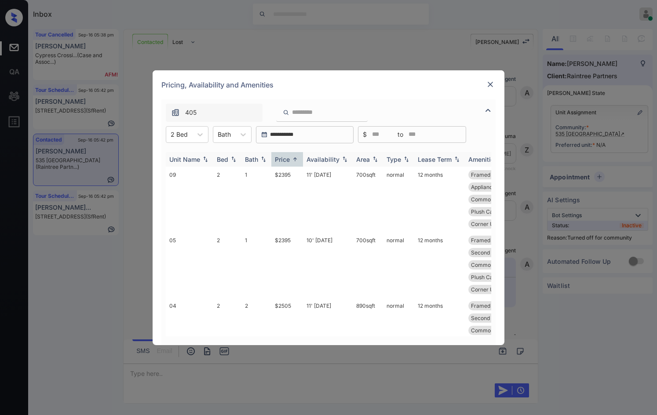
click at [296, 158] on img at bounding box center [295, 159] width 9 height 7
click at [297, 161] on img at bounding box center [295, 159] width 9 height 6
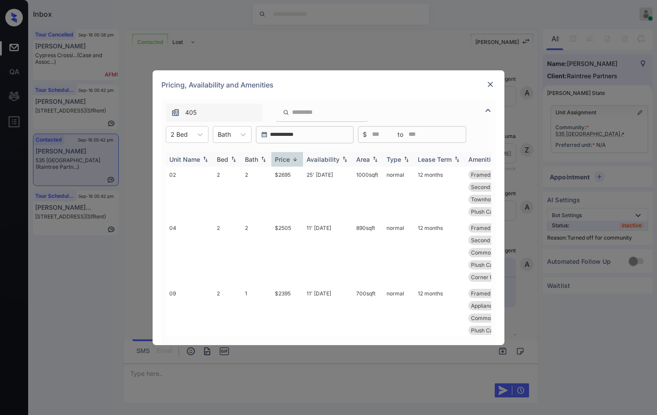
click at [297, 161] on img at bounding box center [295, 159] width 9 height 7
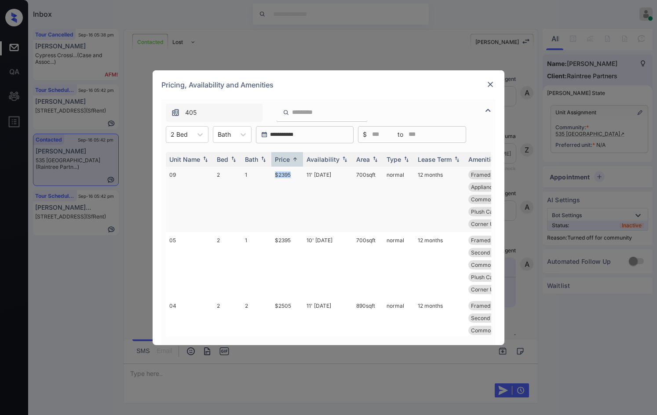
drag, startPoint x: 278, startPoint y: 175, endPoint x: 294, endPoint y: 174, distance: 15.8
click at [294, 174] on td "$2395" at bounding box center [288, 200] width 32 height 66
click at [295, 174] on td "$2395" at bounding box center [288, 200] width 32 height 66
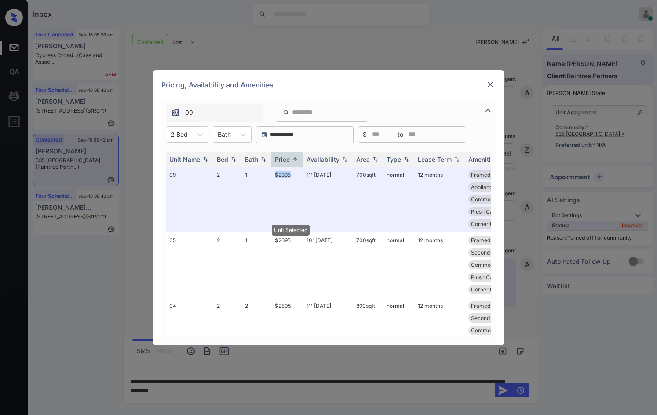
click at [492, 84] on img at bounding box center [490, 84] width 9 height 9
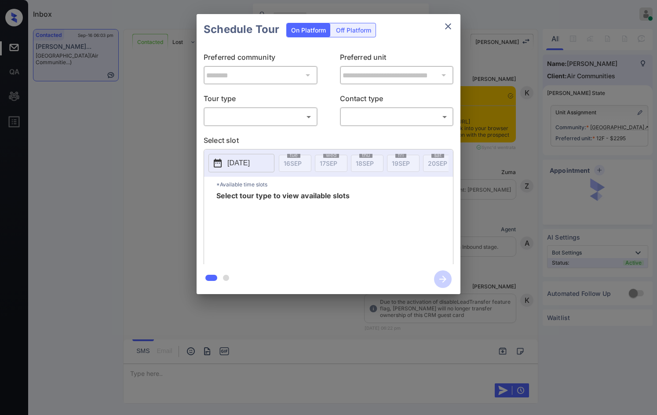
scroll to position [2709, 0]
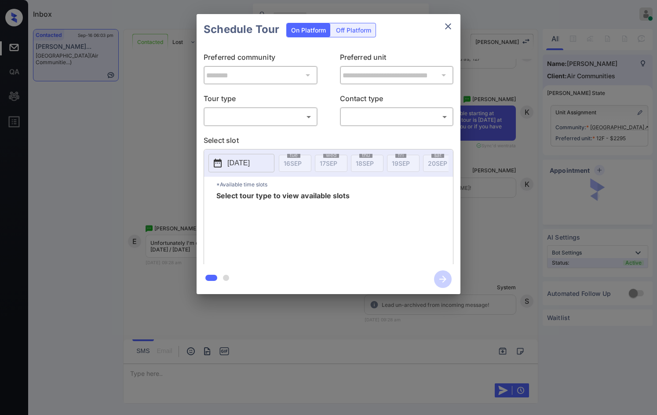
click at [290, 129] on div "**********" at bounding box center [329, 155] width 264 height 220
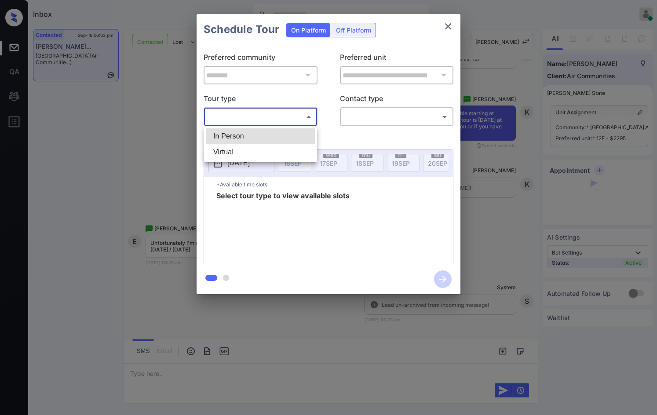
click at [292, 123] on body "Inbox Jezcil Usanastre Online Set yourself offline Set yourself on break Profil…" at bounding box center [328, 207] width 657 height 415
click at [281, 132] on li "In Person" at bounding box center [260, 137] width 109 height 16
type input "********"
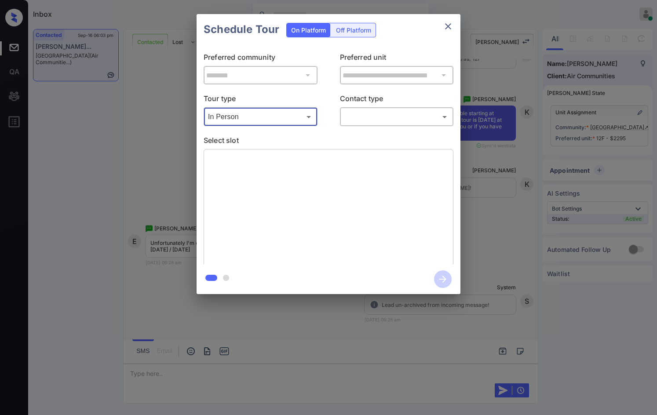
click at [345, 121] on body "Inbox Jezcil Usanastre Online Set yourself offline Set yourself on break Profil…" at bounding box center [328, 207] width 657 height 415
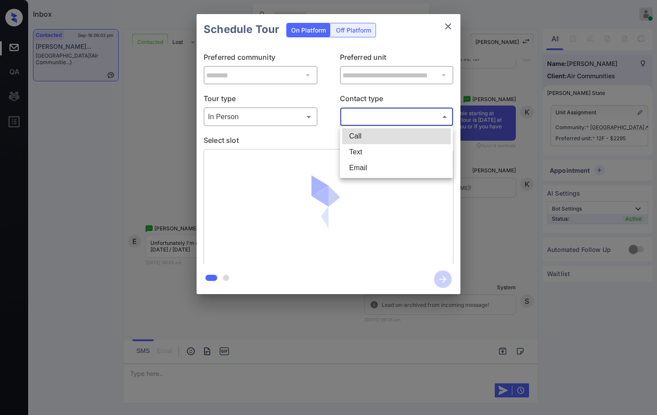
click at [350, 147] on li "Text" at bounding box center [396, 152] width 109 height 16
type input "****"
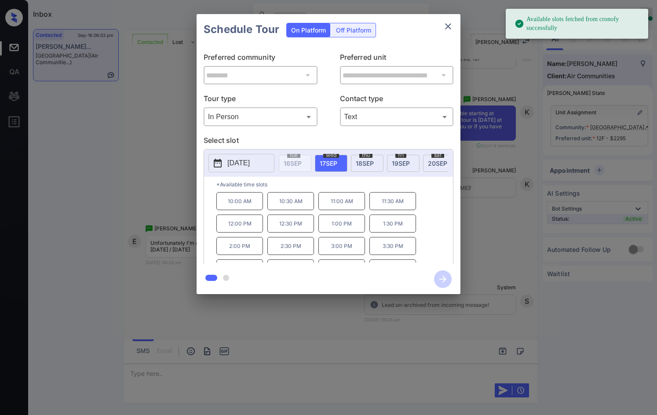
click at [250, 162] on p "[DATE]" at bounding box center [239, 163] width 22 height 11
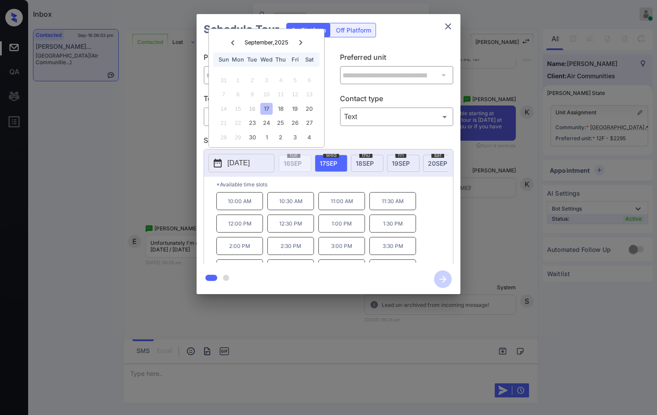
click at [147, 162] on div "**********" at bounding box center [328, 154] width 657 height 308
